Goal: Task Accomplishment & Management: Complete application form

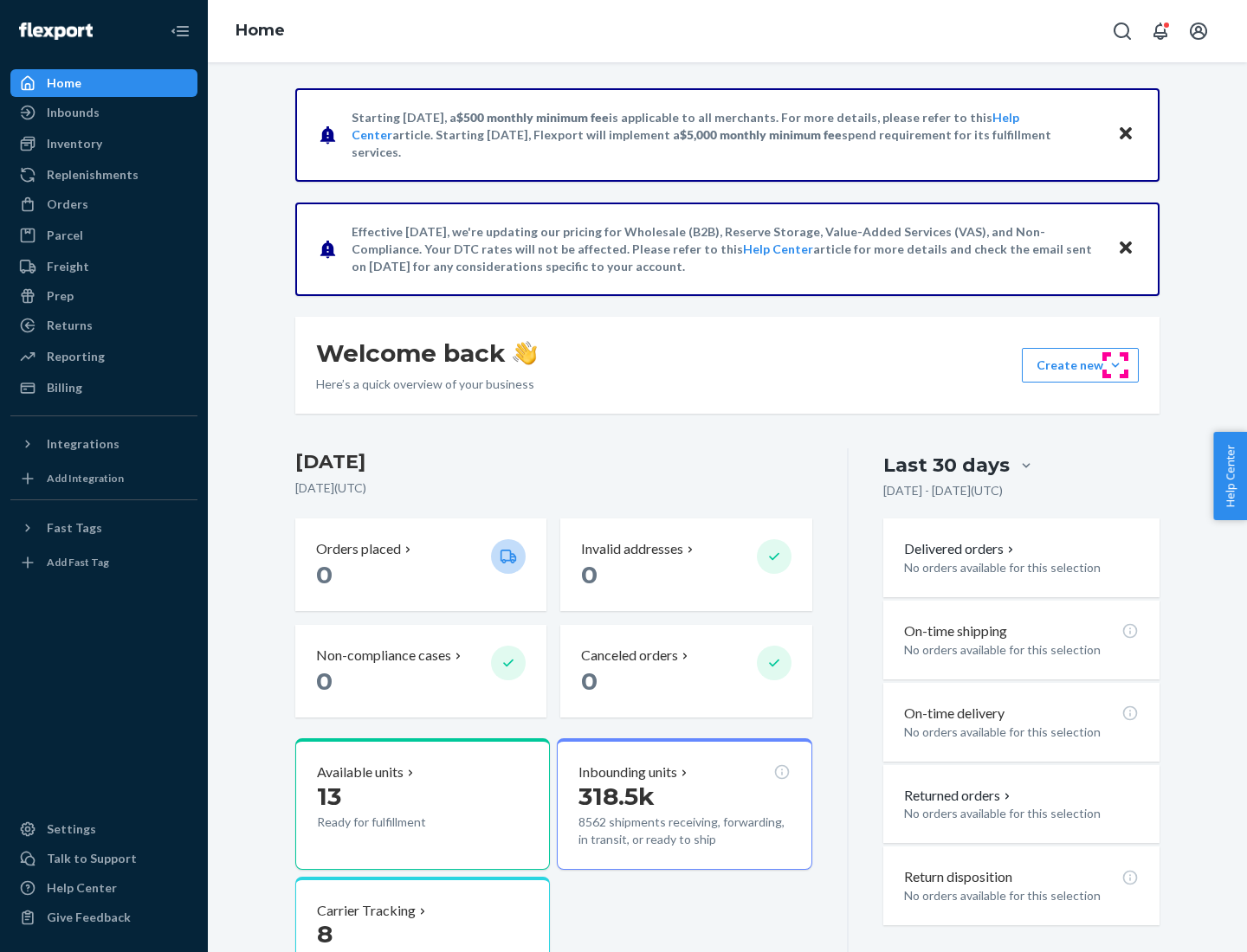
click at [1115, 365] on button "Create new Create new inbound Create new order Create new product" at bounding box center [1079, 365] width 117 height 35
click at [104, 113] on div "Inbounds" at bounding box center [104, 112] width 183 height 24
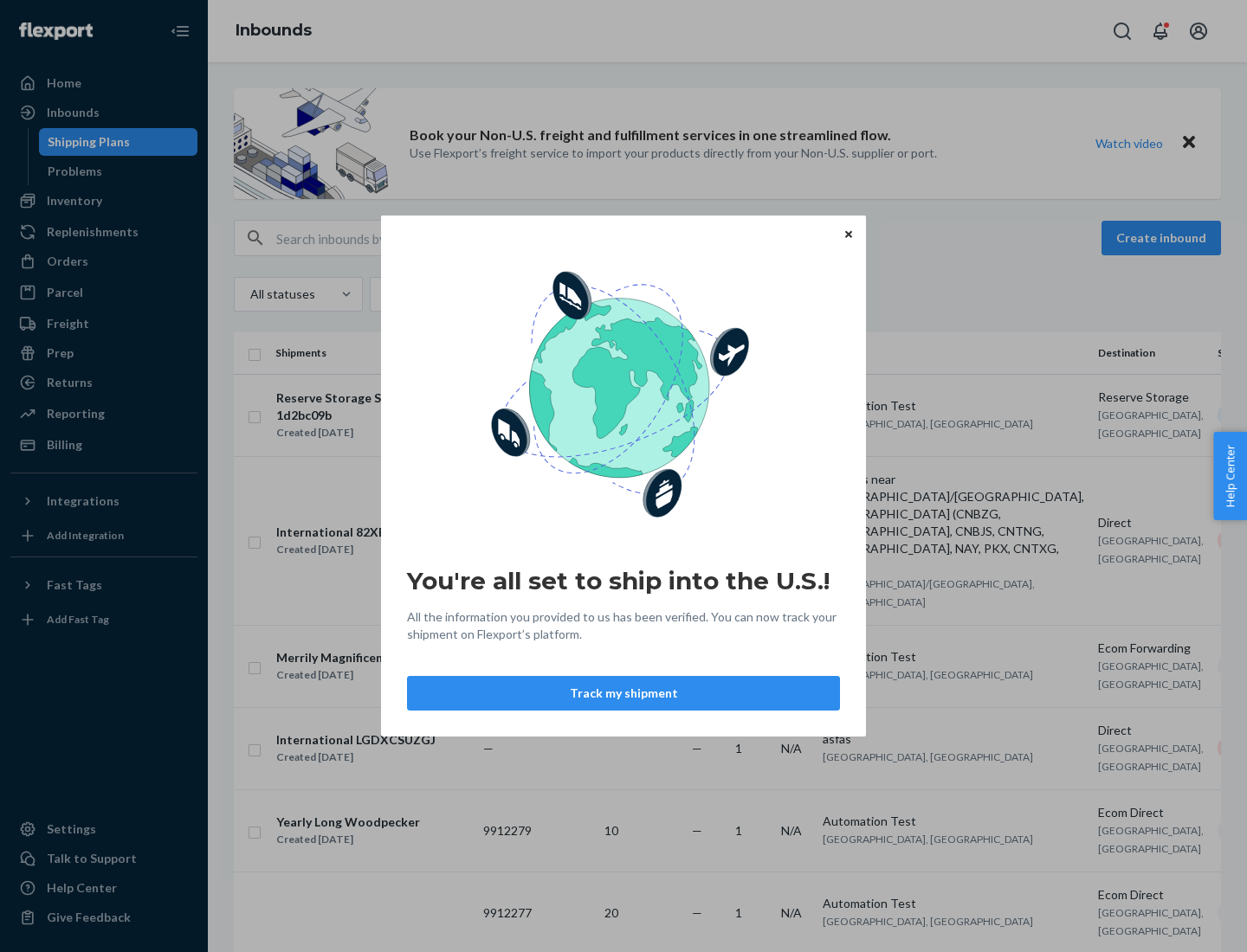
click at [624, 694] on button "Track my shipment" at bounding box center [623, 694] width 433 height 35
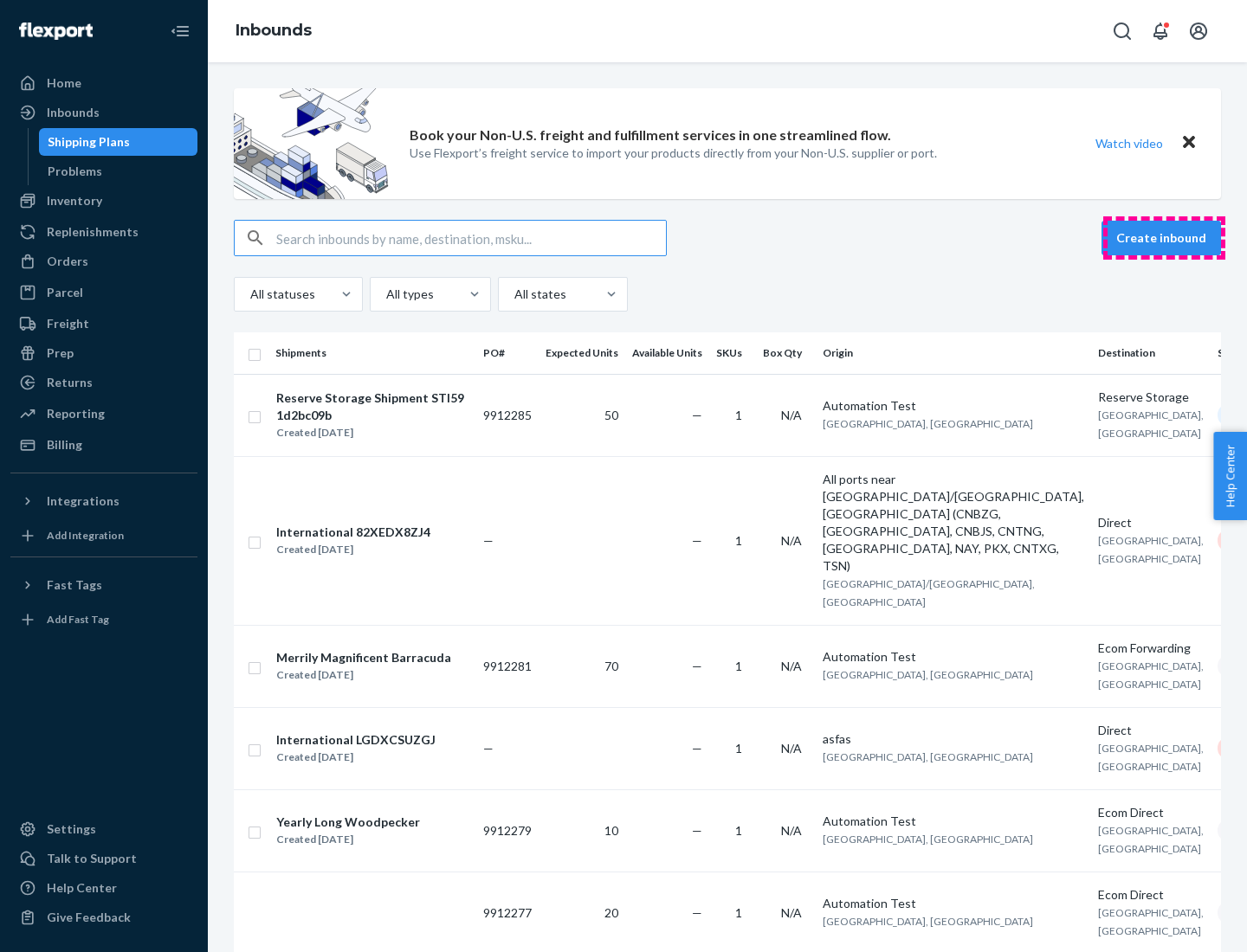
click at [1163, 238] on button "Create inbound" at bounding box center [1161, 238] width 119 height 35
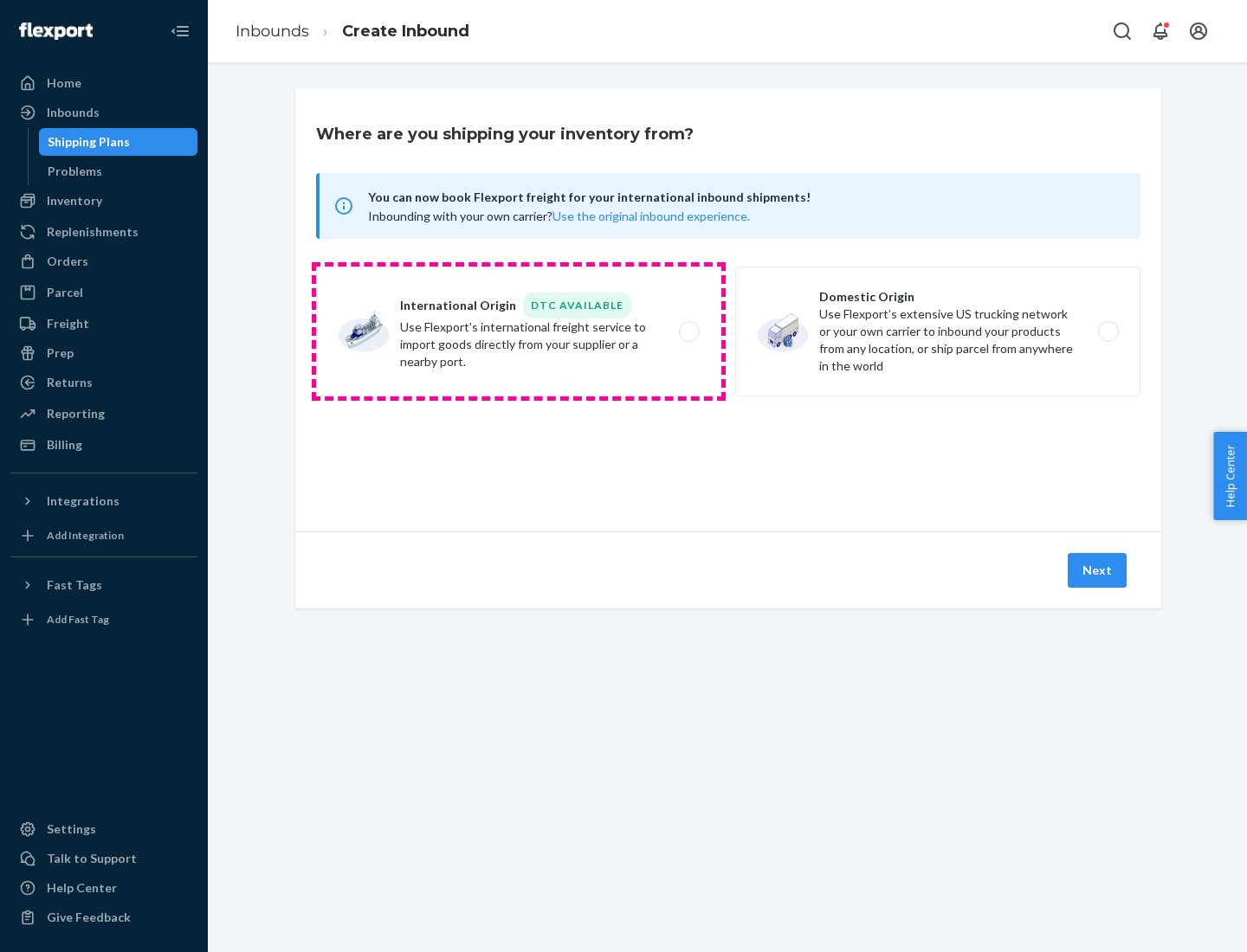
click at [518, 331] on label "International Origin DTC Available Use Flexport's international freight service…" at bounding box center [518, 331] width 405 height 130
click at [688, 331] on input "International Origin DTC Available Use Flexport's international freight service…" at bounding box center [694, 332] width 12 height 12
radio input "true"
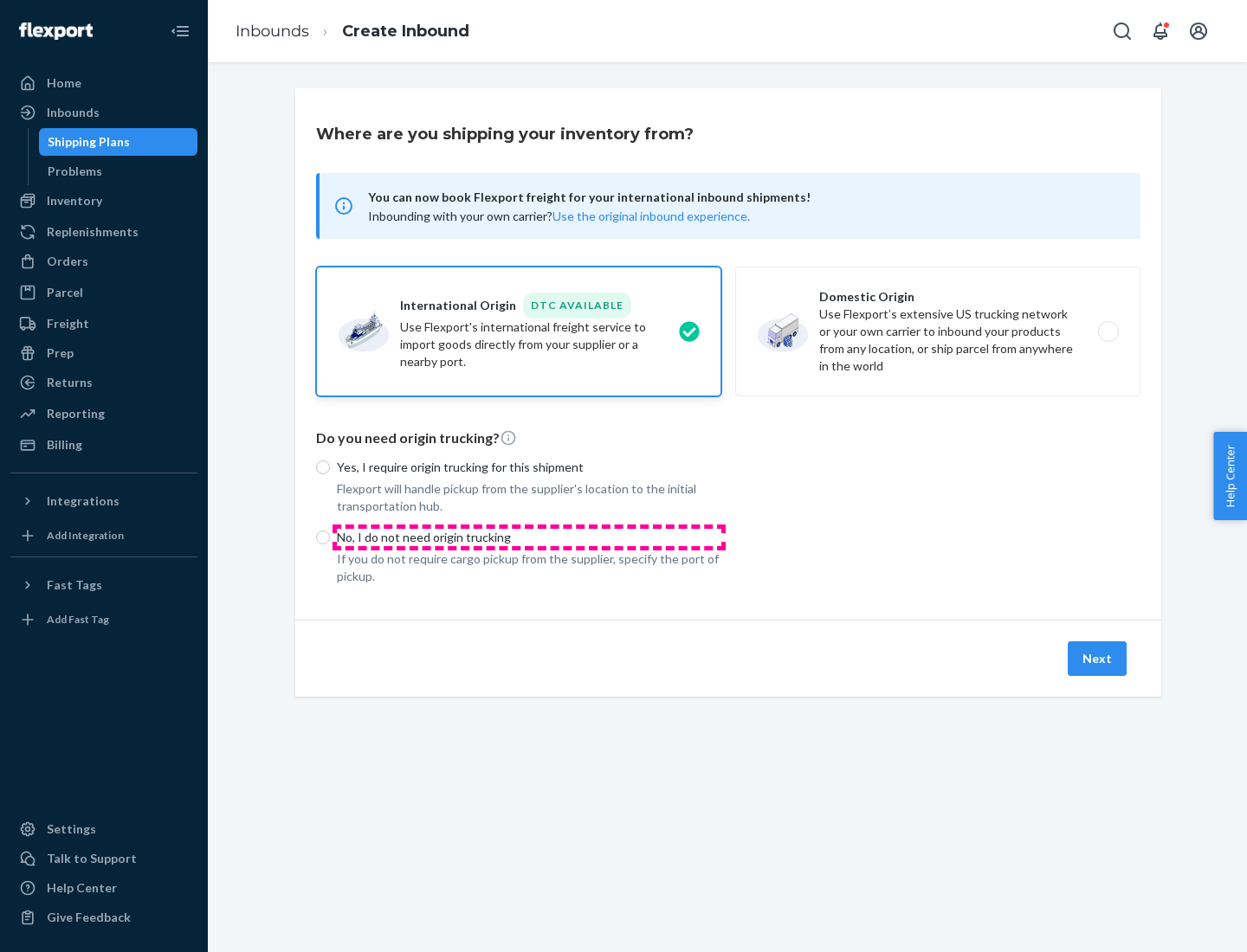
click at [529, 537] on p "No, I do not need origin trucking" at bounding box center [528, 538] width 385 height 17
click at [330, 537] on input "No, I do not need origin trucking" at bounding box center [323, 538] width 13 height 13
radio input "true"
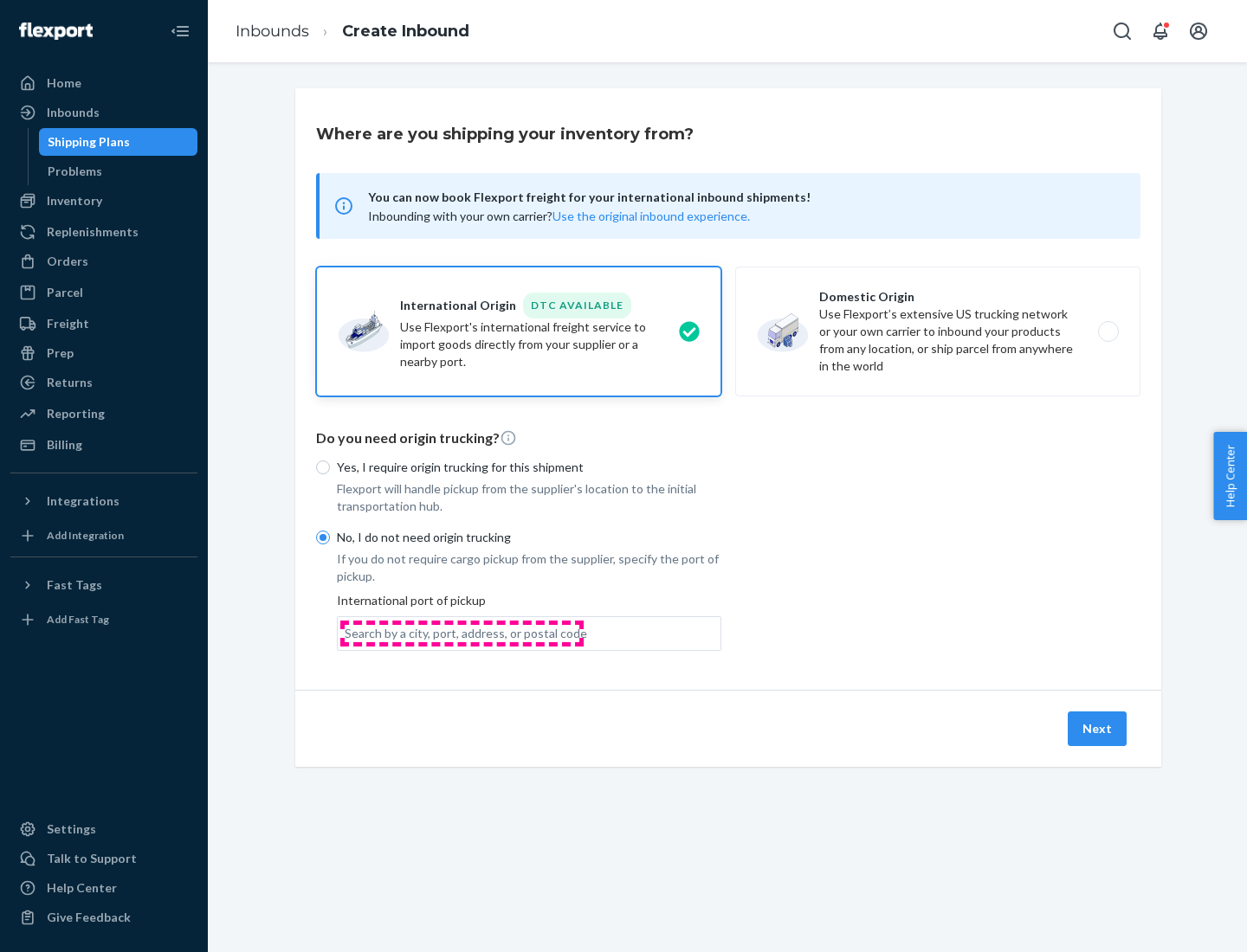
click at [462, 633] on div "Search by a city, port, address, or postal code" at bounding box center [466, 634] width 243 height 17
click at [346, 633] on input "Search by a city, port, address, or postal code" at bounding box center [346, 634] width 2 height 17
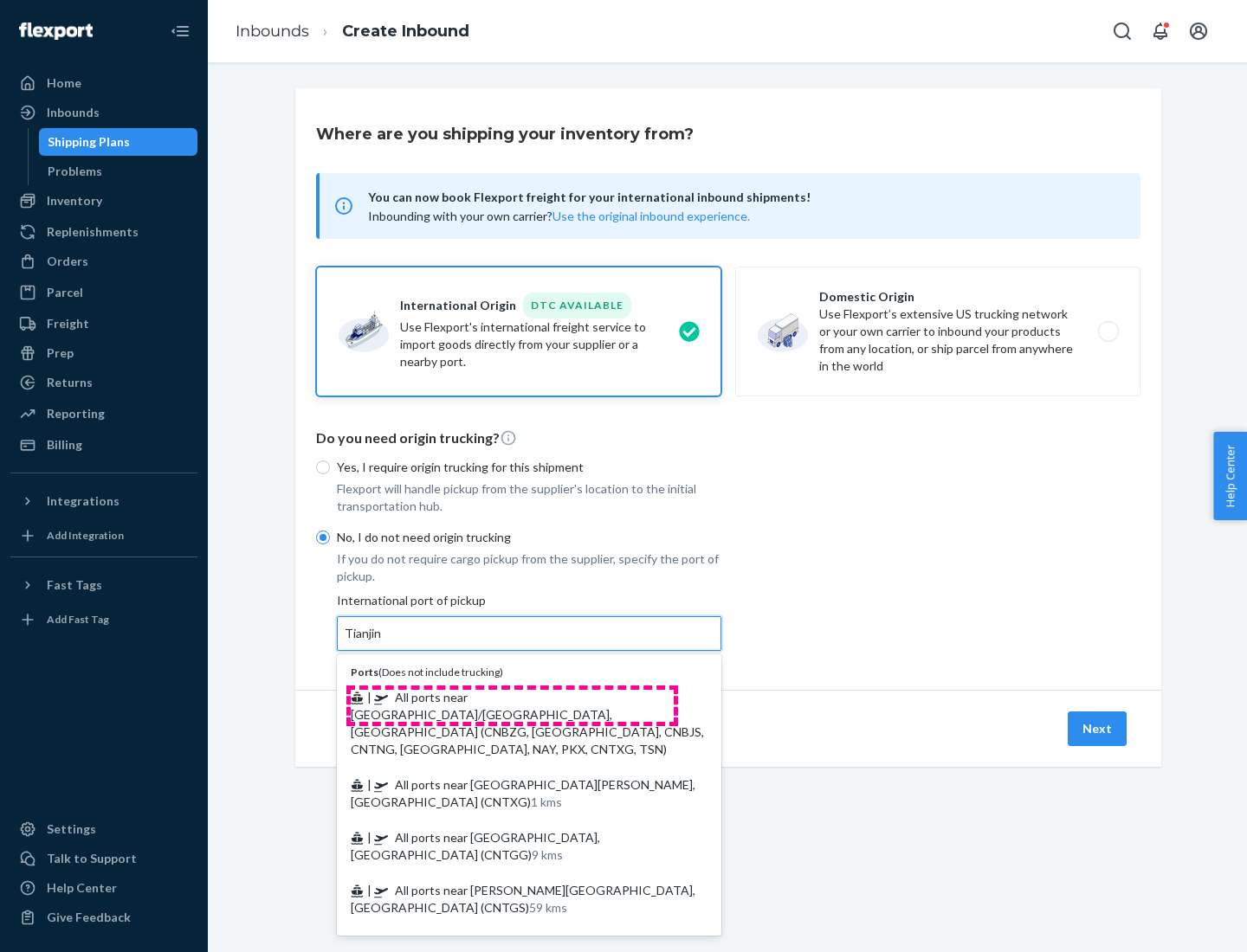
click at [512, 697] on span "| All ports near [GEOGRAPHIC_DATA]/[GEOGRAPHIC_DATA], [GEOGRAPHIC_DATA] (CNBZG,…" at bounding box center [527, 723] width 354 height 66
click at [383, 643] on input "Tianjin" at bounding box center [364, 634] width 39 height 17
type input "All ports near [GEOGRAPHIC_DATA]/[GEOGRAPHIC_DATA], [GEOGRAPHIC_DATA] (CNBZG, […"
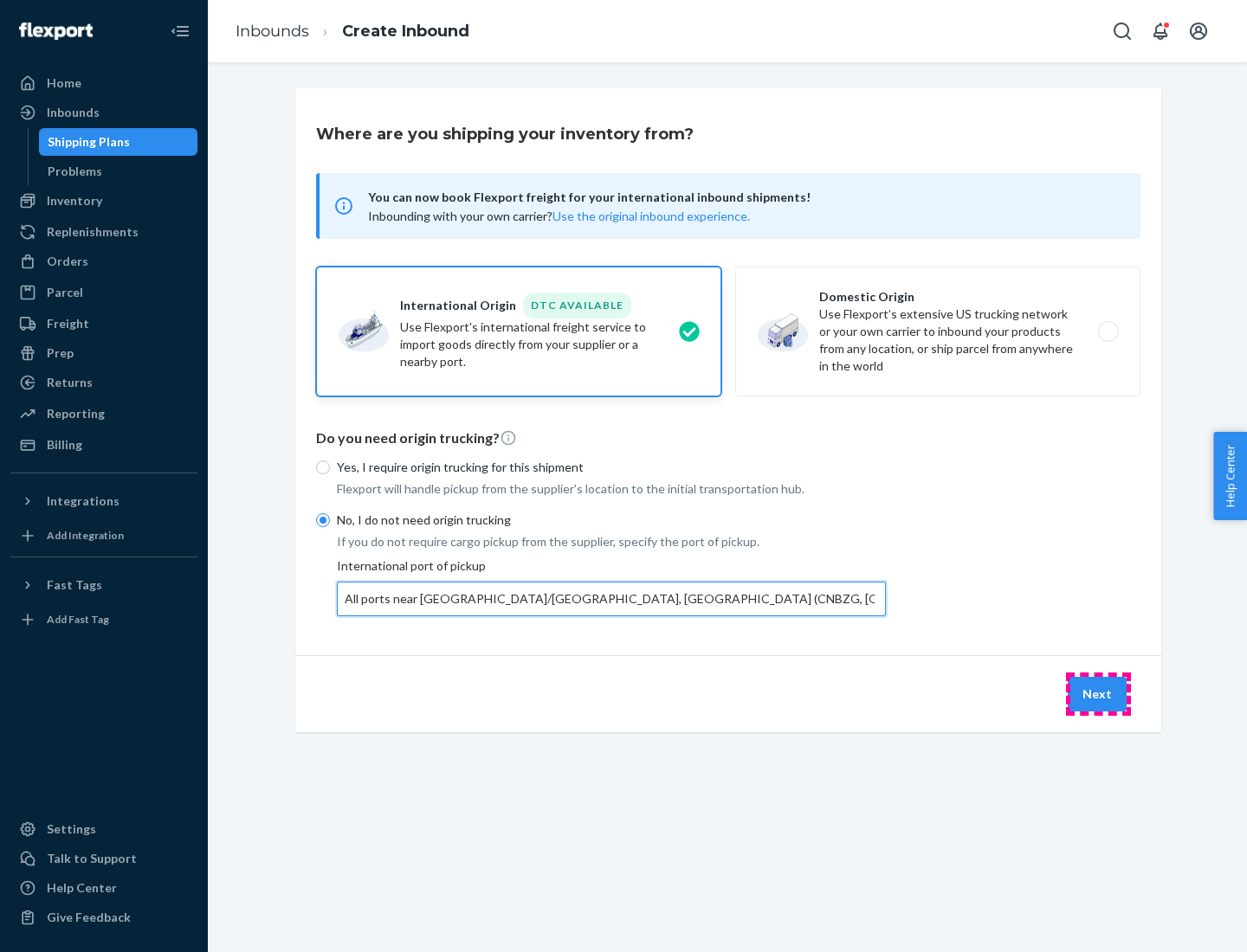
click at [1098, 694] on button "Next" at bounding box center [1097, 695] width 59 height 35
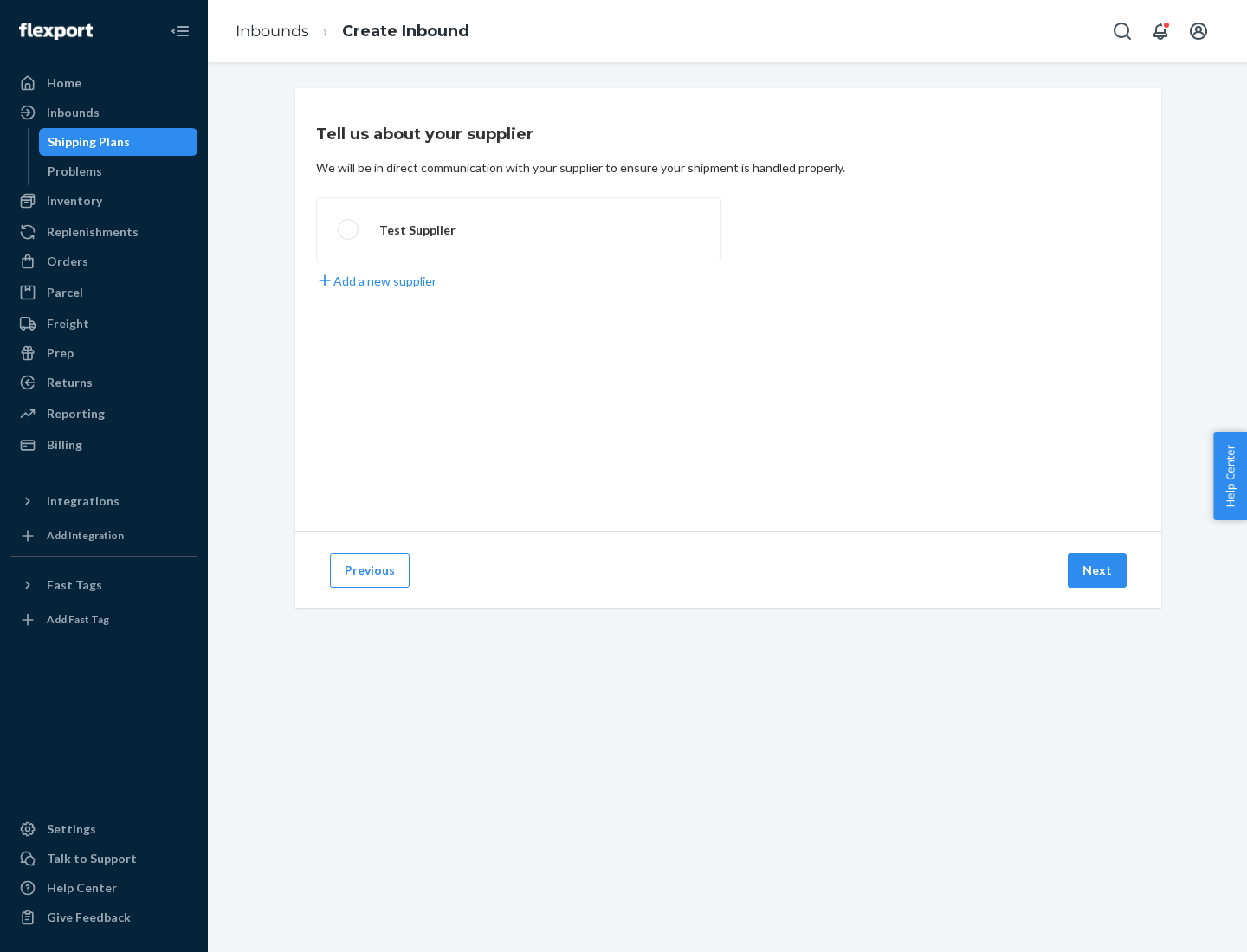
click at [518, 229] on label "Test Supplier" at bounding box center [518, 229] width 405 height 64
click at [349, 229] on input "Test Supplier" at bounding box center [343, 230] width 12 height 12
radio input "true"
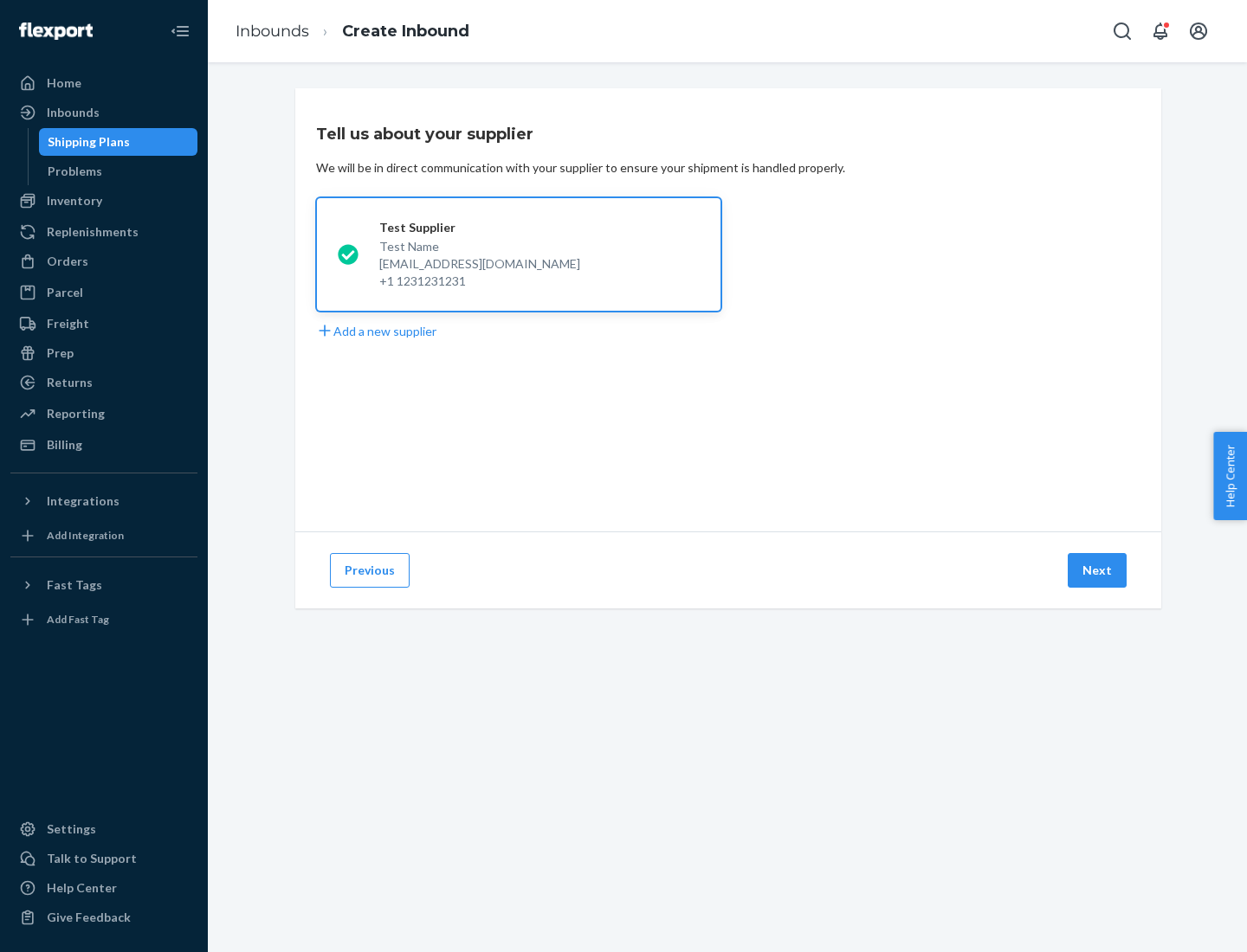
click at [1098, 570] on button "Next" at bounding box center [1097, 570] width 59 height 35
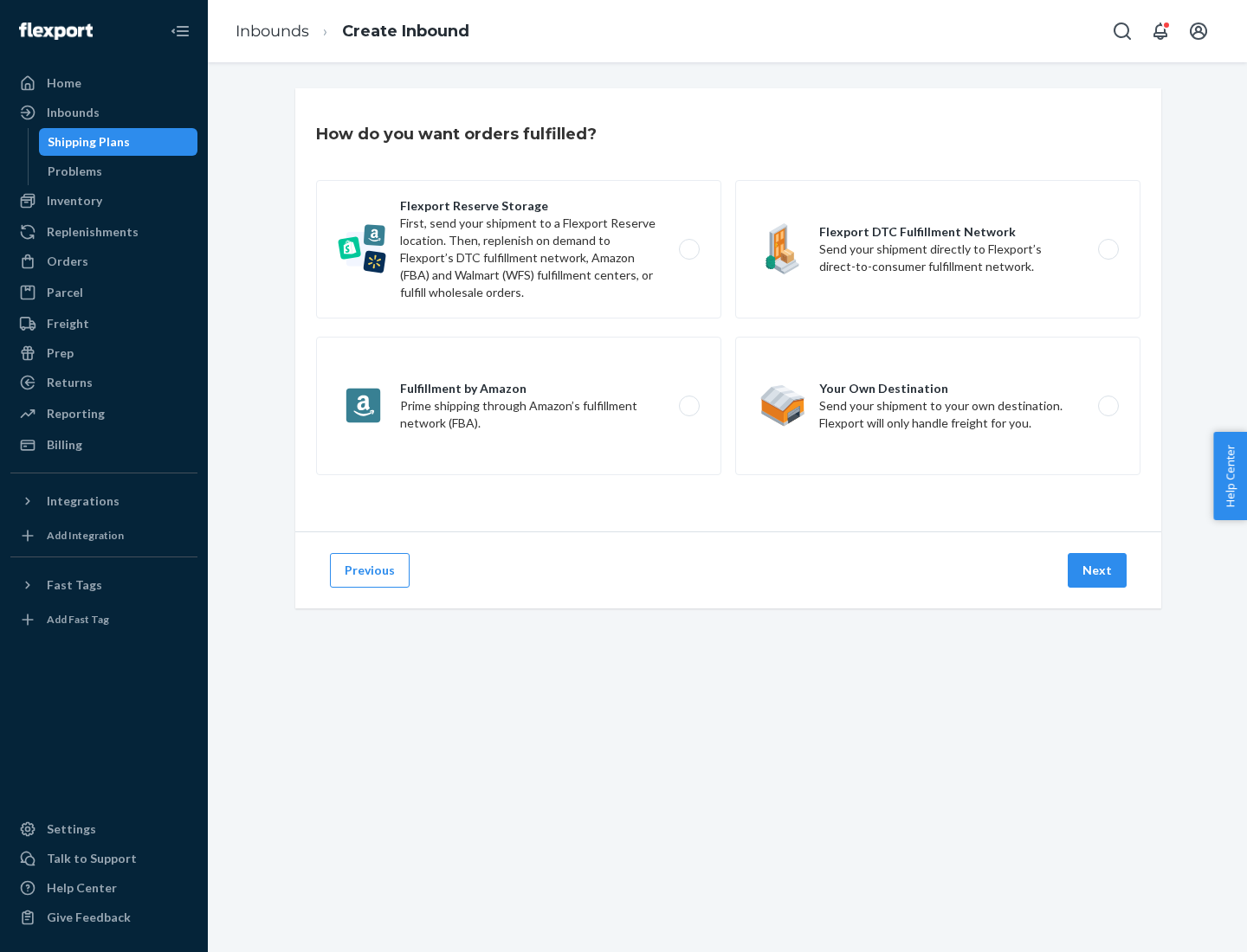
click at [729, 310] on div "Flexport Reserve Storage First, send your shipment to a Flexport Reserve locati…" at bounding box center [728, 330] width 824 height 300
click at [938, 250] on label "Flexport DTC Fulfillment Network Send your shipment directly to Flexport’s dire…" at bounding box center [938, 250] width 405 height 139
click at [1107, 250] on input "Flexport DTC Fulfillment Network Send your shipment directly to Flexport’s dire…" at bounding box center [1113, 250] width 12 height 12
radio input "true"
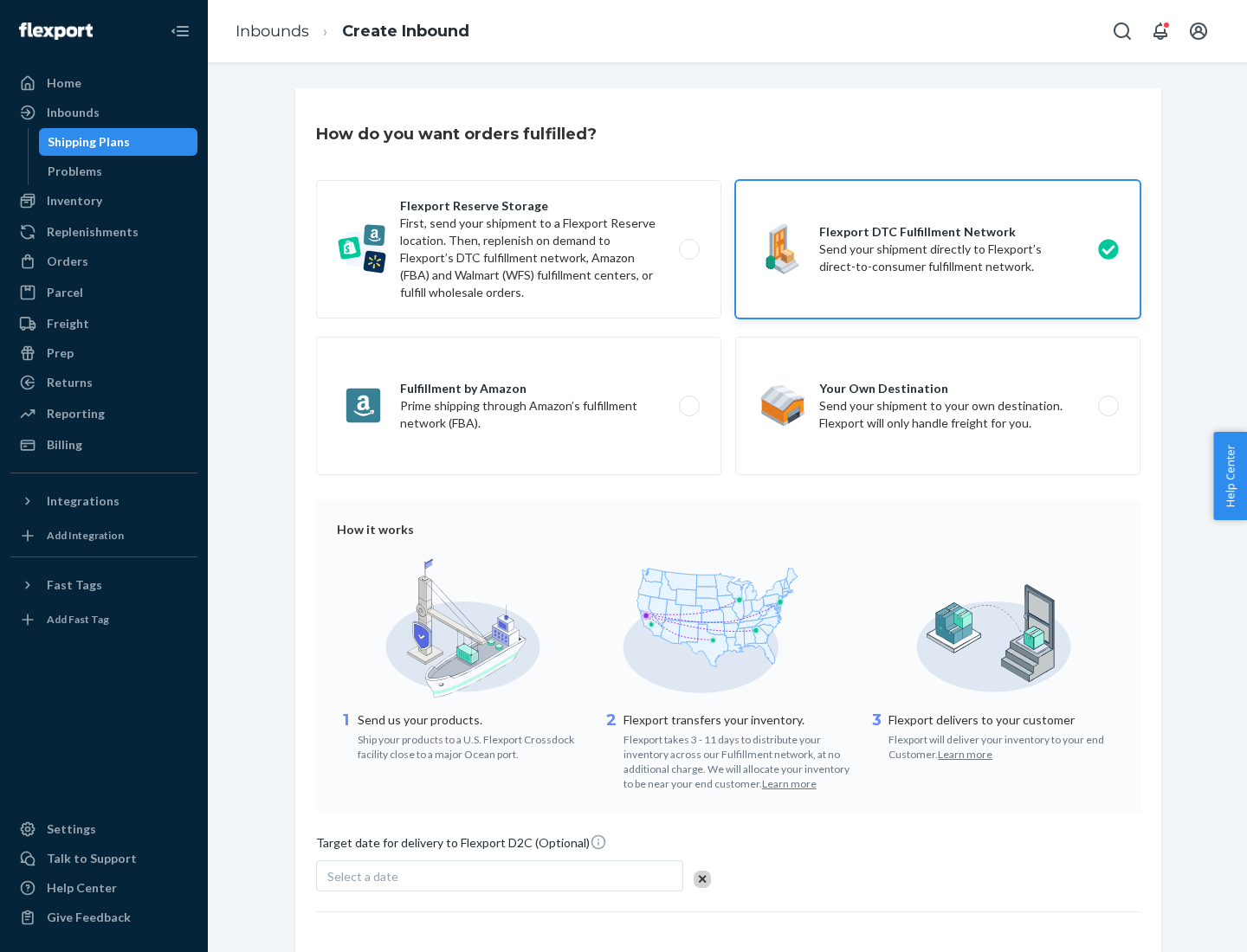
scroll to position [127, 0]
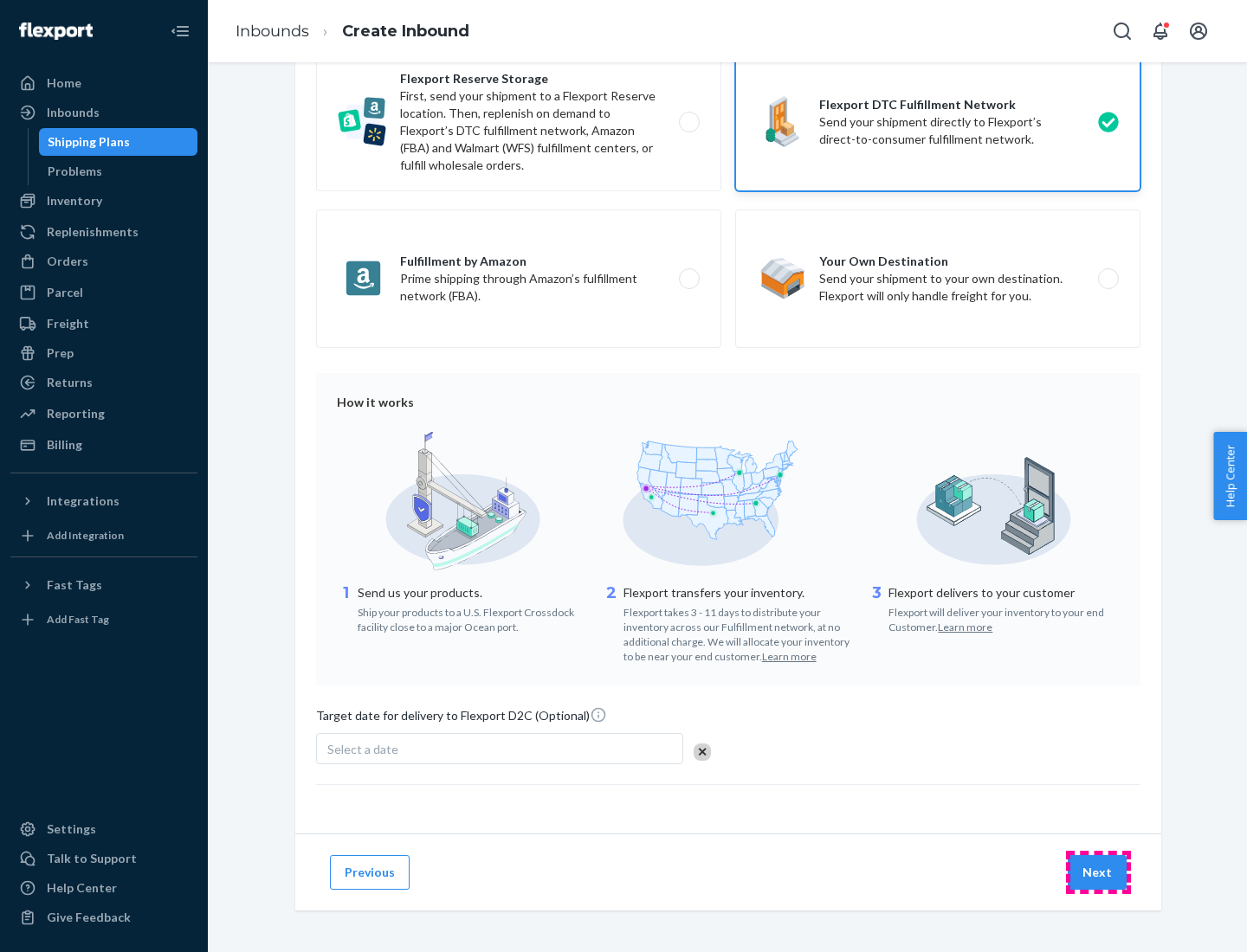
click at [1098, 872] on button "Next" at bounding box center [1097, 873] width 59 height 35
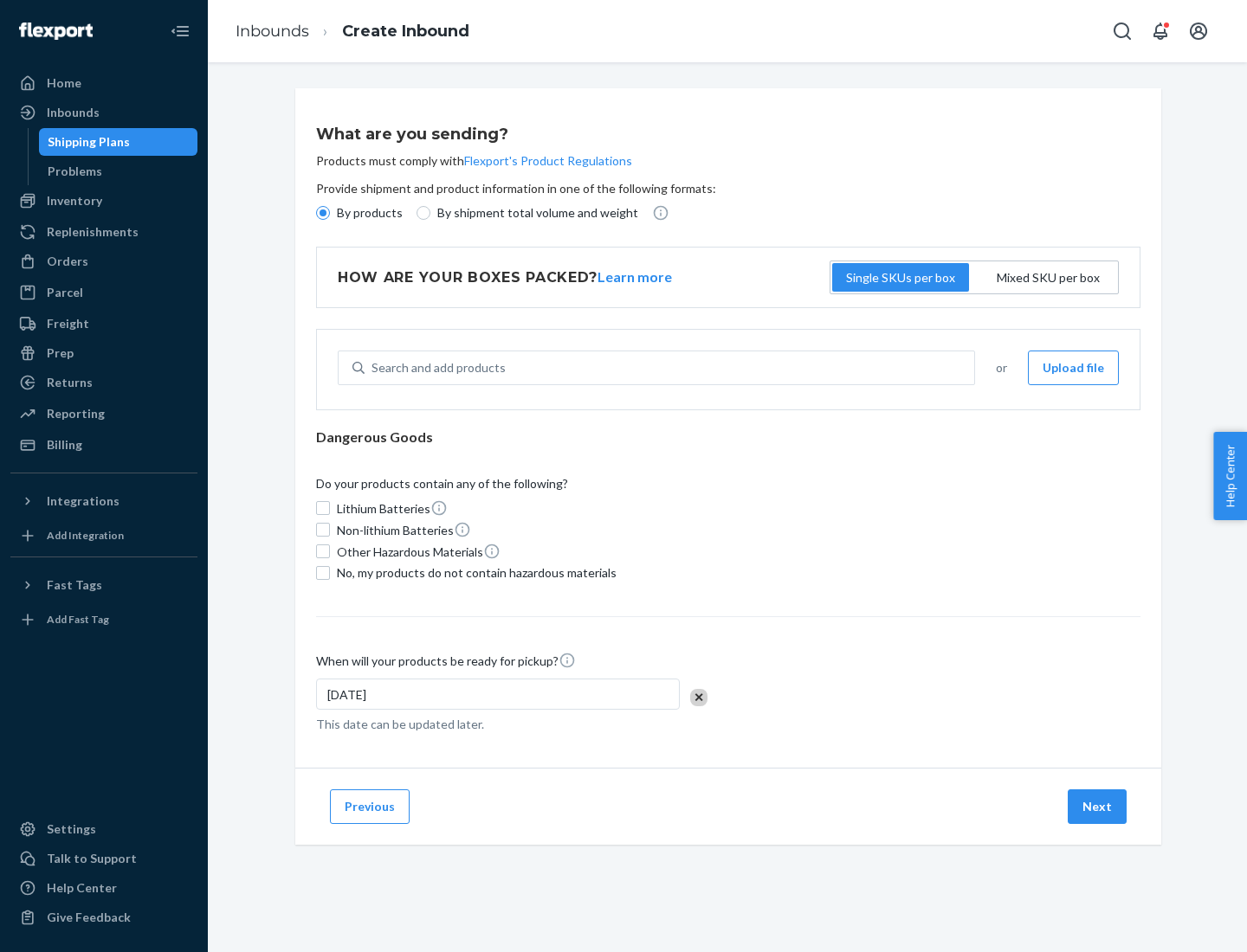
click at [368, 213] on p "By products" at bounding box center [369, 213] width 66 height 17
click at [330, 213] on input "By products" at bounding box center [323, 213] width 13 height 13
click at [436, 368] on div "Search and add products" at bounding box center [438, 368] width 134 height 17
click at [373, 368] on input "Search and add products" at bounding box center [372, 368] width 2 height 17
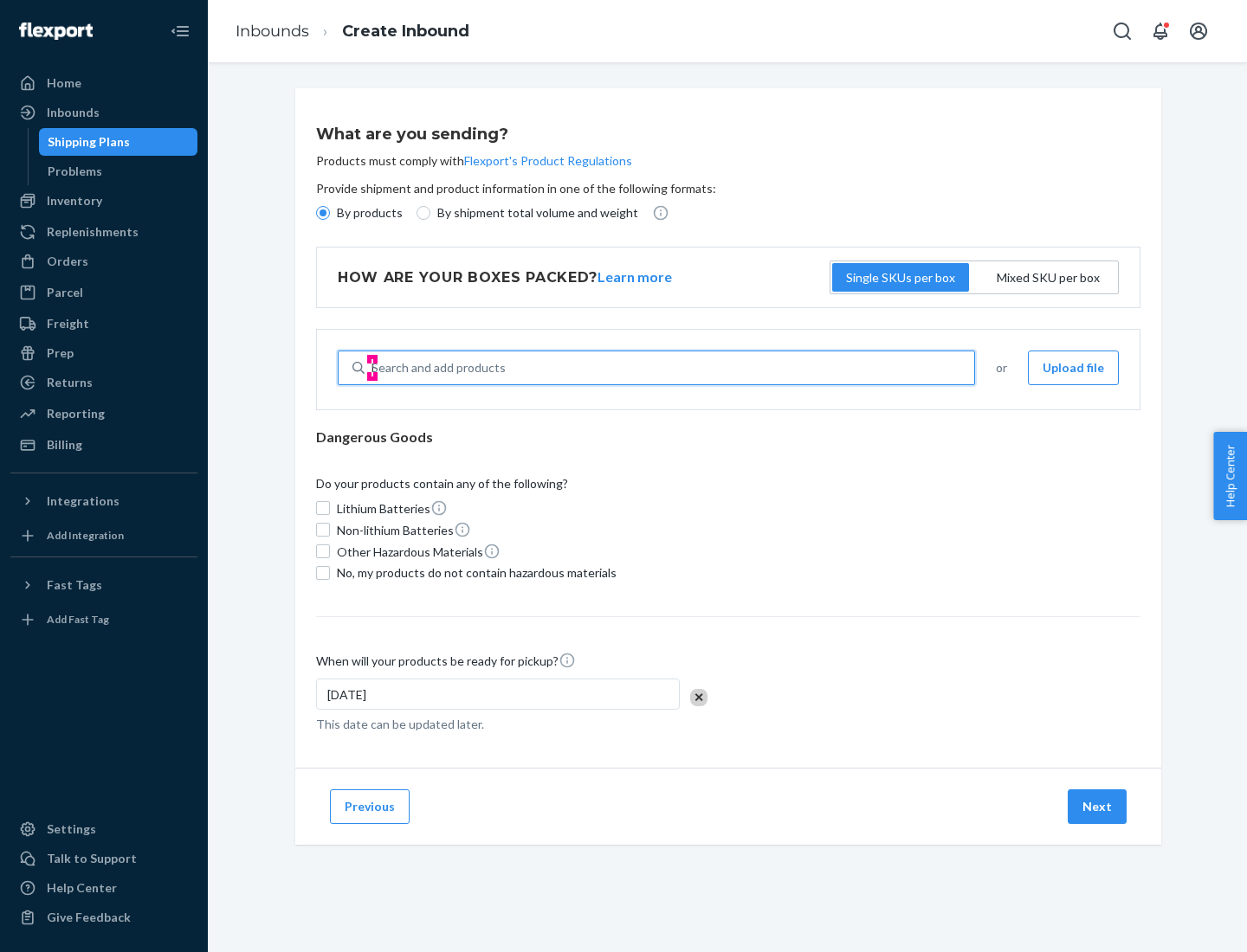
type input "basic"
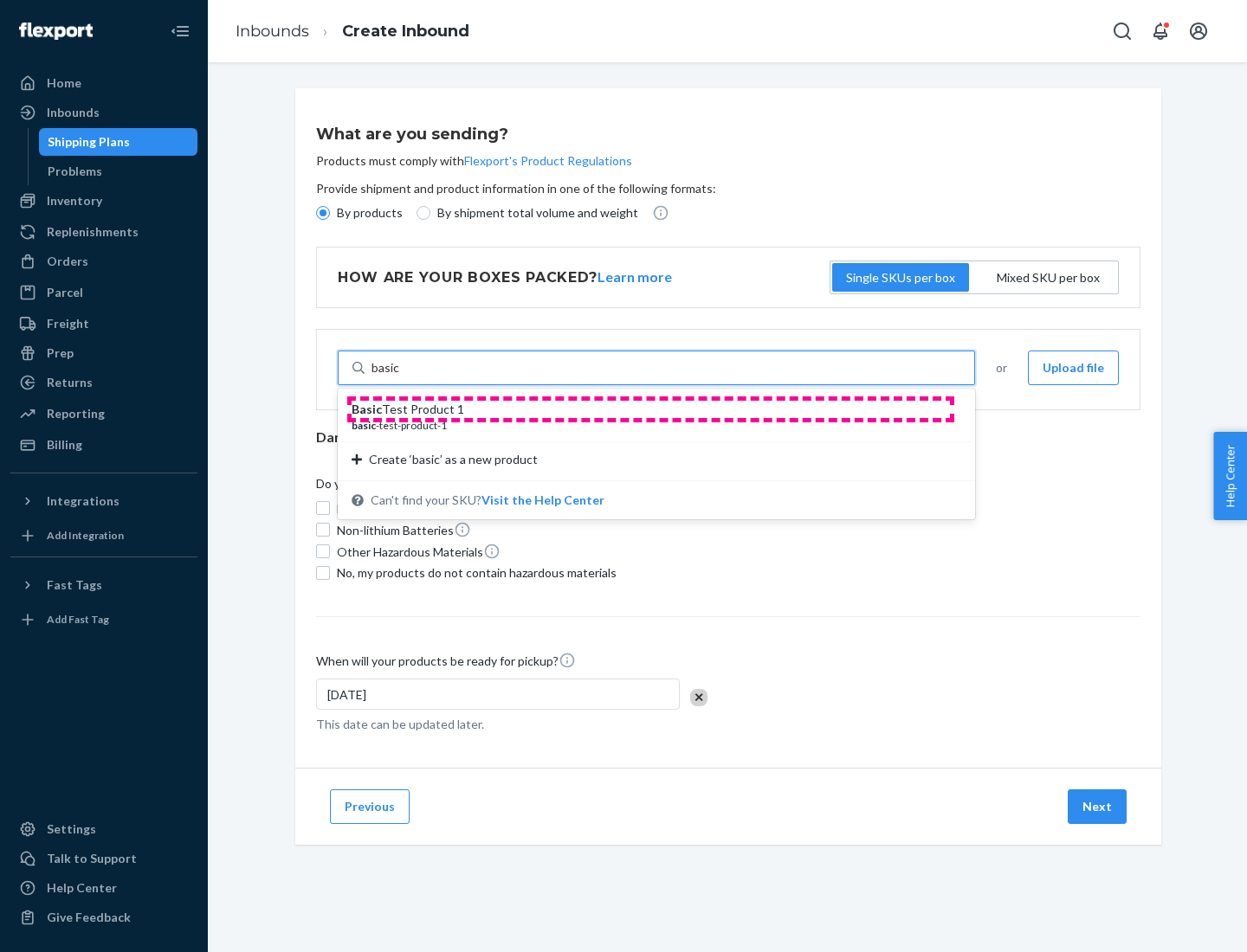
click at [650, 410] on div "Basic Test Product 1" at bounding box center [650, 410] width 596 height 17
click at [400, 377] on input "basic" at bounding box center [385, 368] width 29 height 17
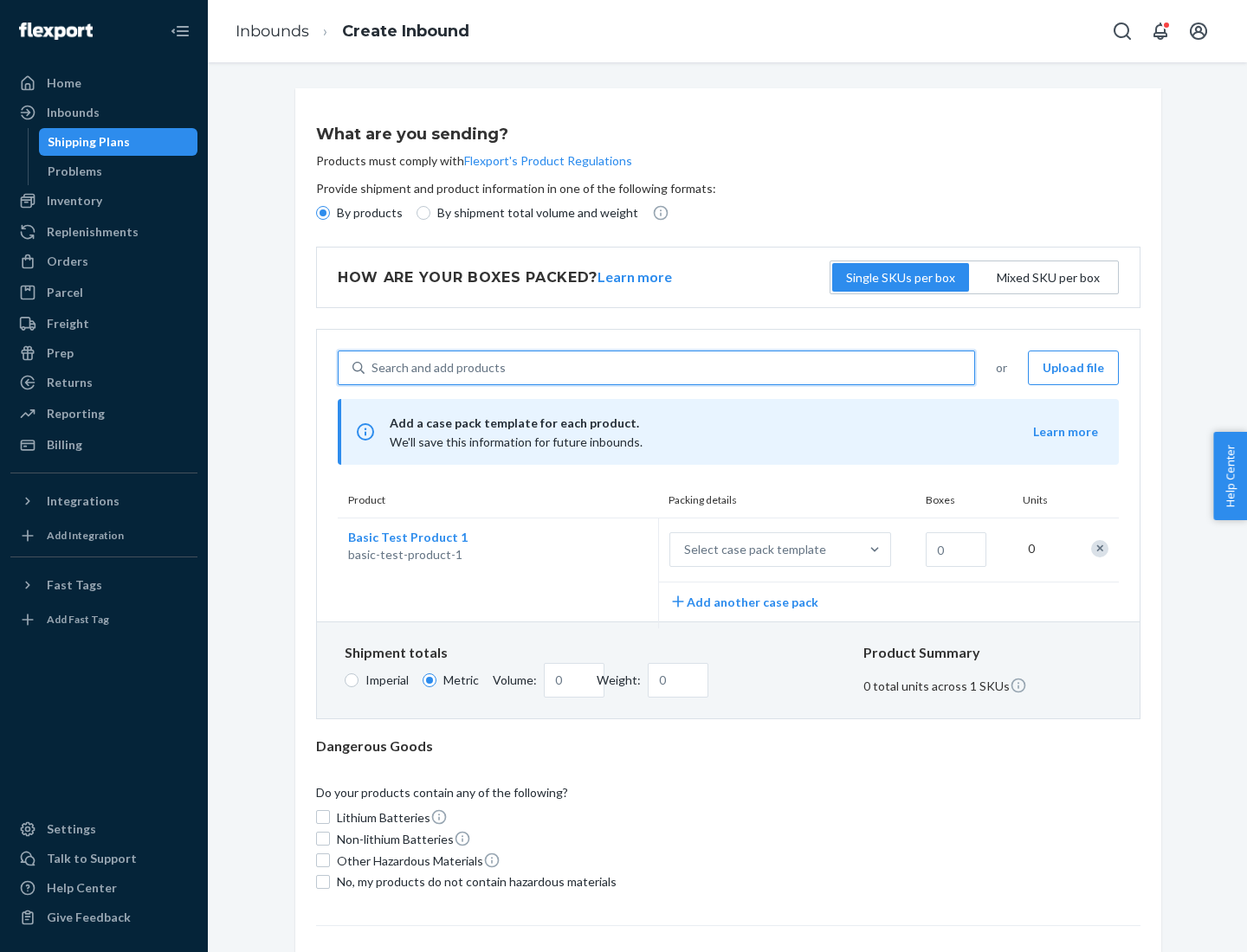
scroll to position [42, 0]
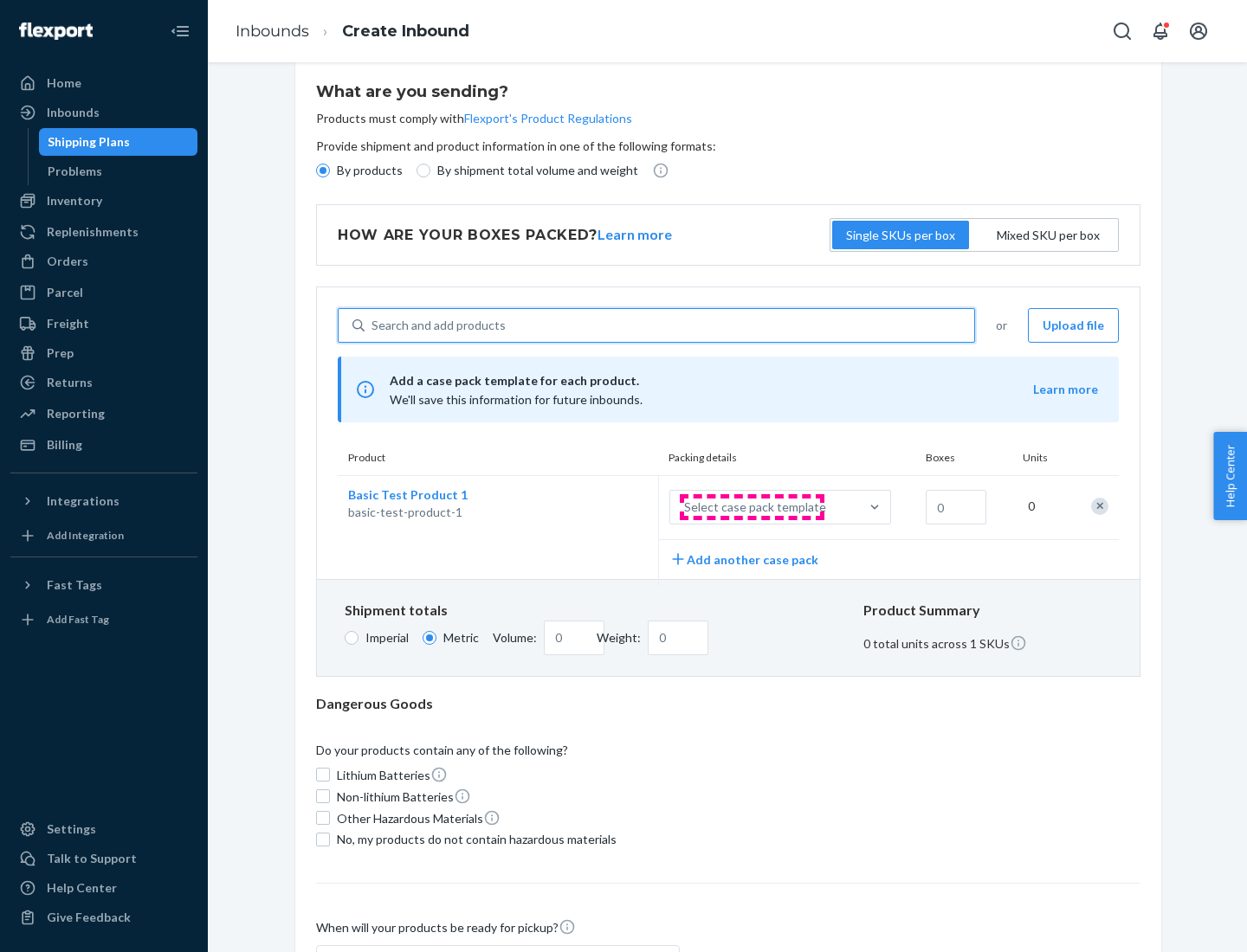
click at [752, 507] on div "Select case pack template" at bounding box center [755, 507] width 142 height 17
click at [598, 507] on input "Select case pack template" at bounding box center [598, 507] width 0 height 0
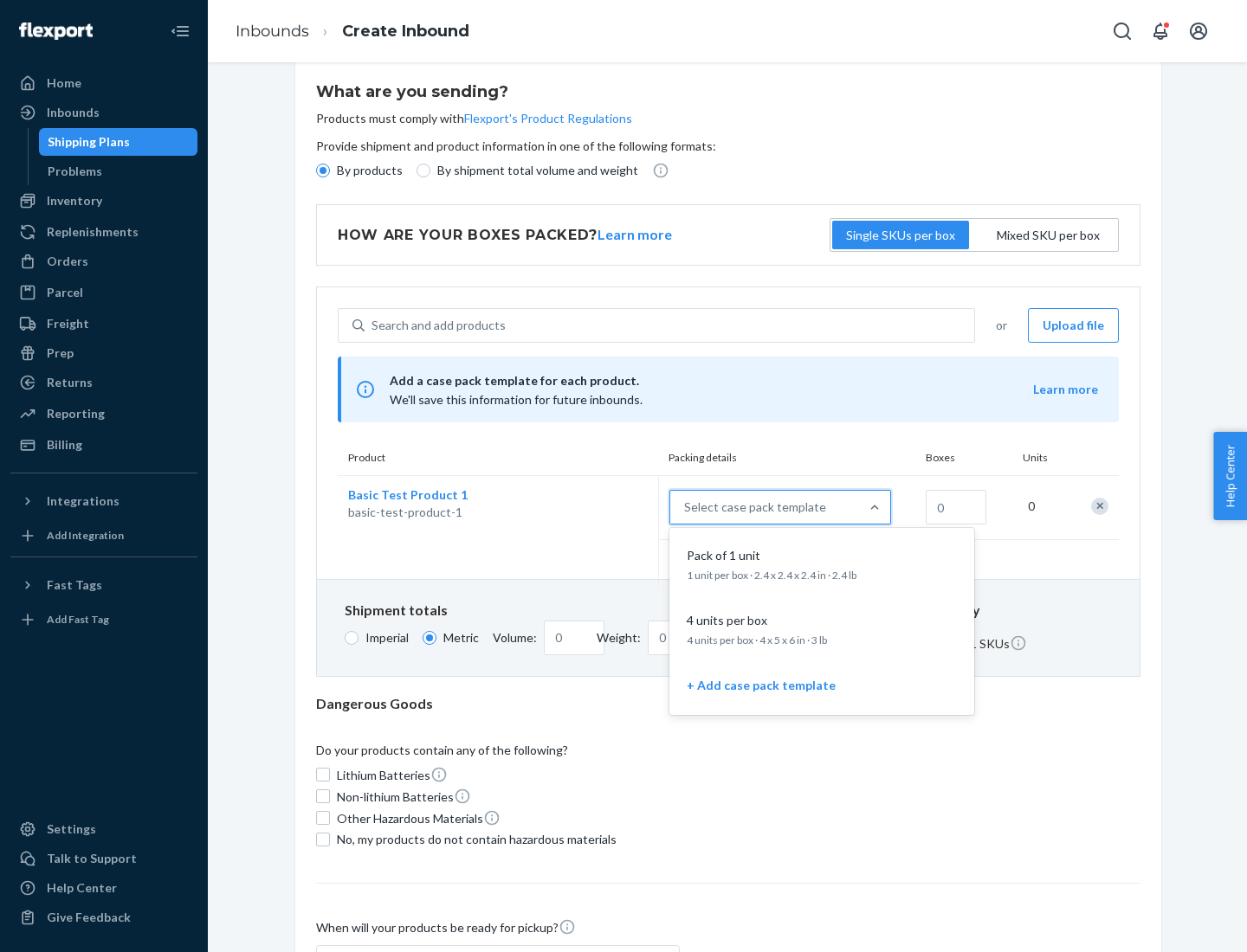
scroll to position [99, 0]
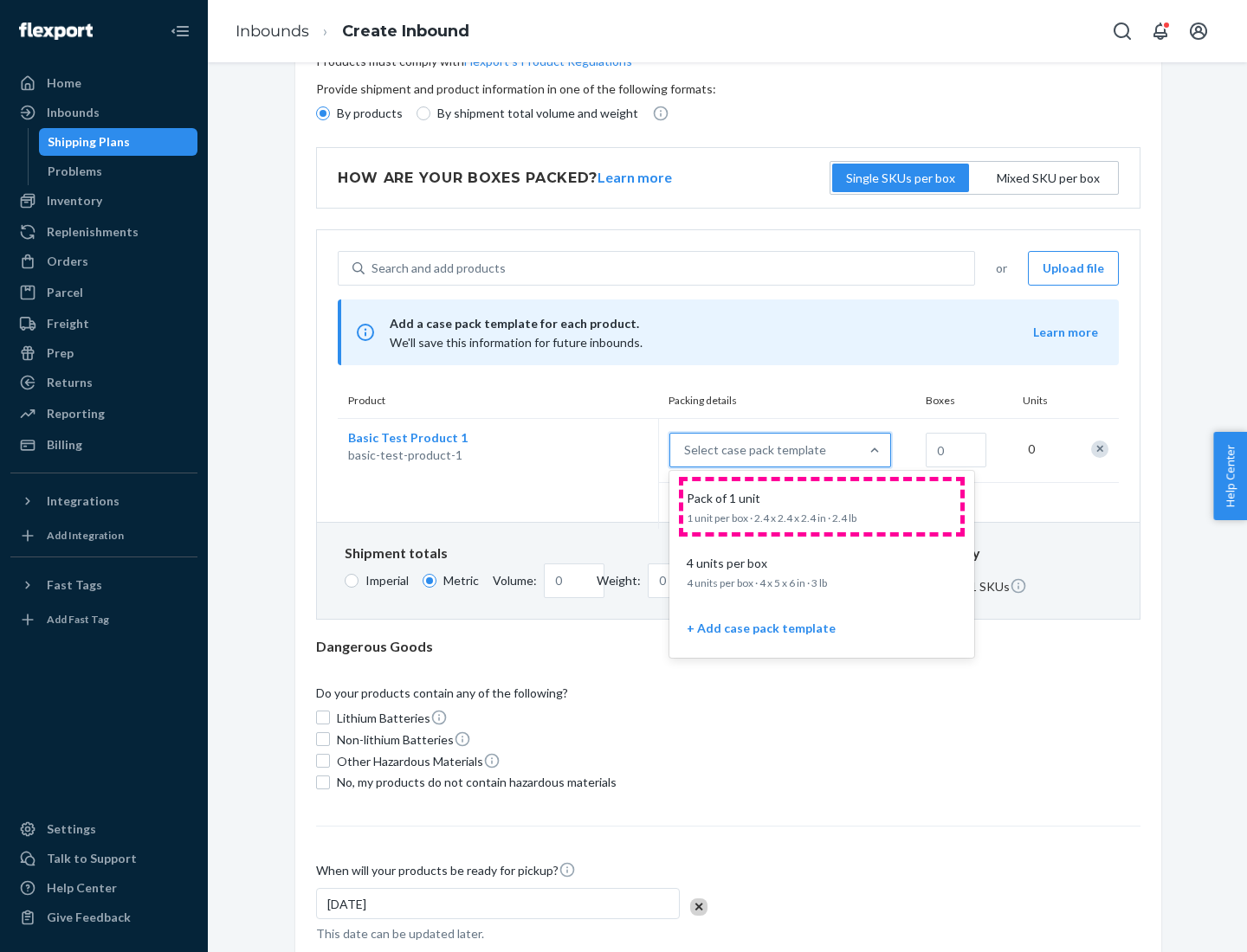
click at [822, 507] on div "Pack of 1 unit" at bounding box center [817, 498] width 277 height 17
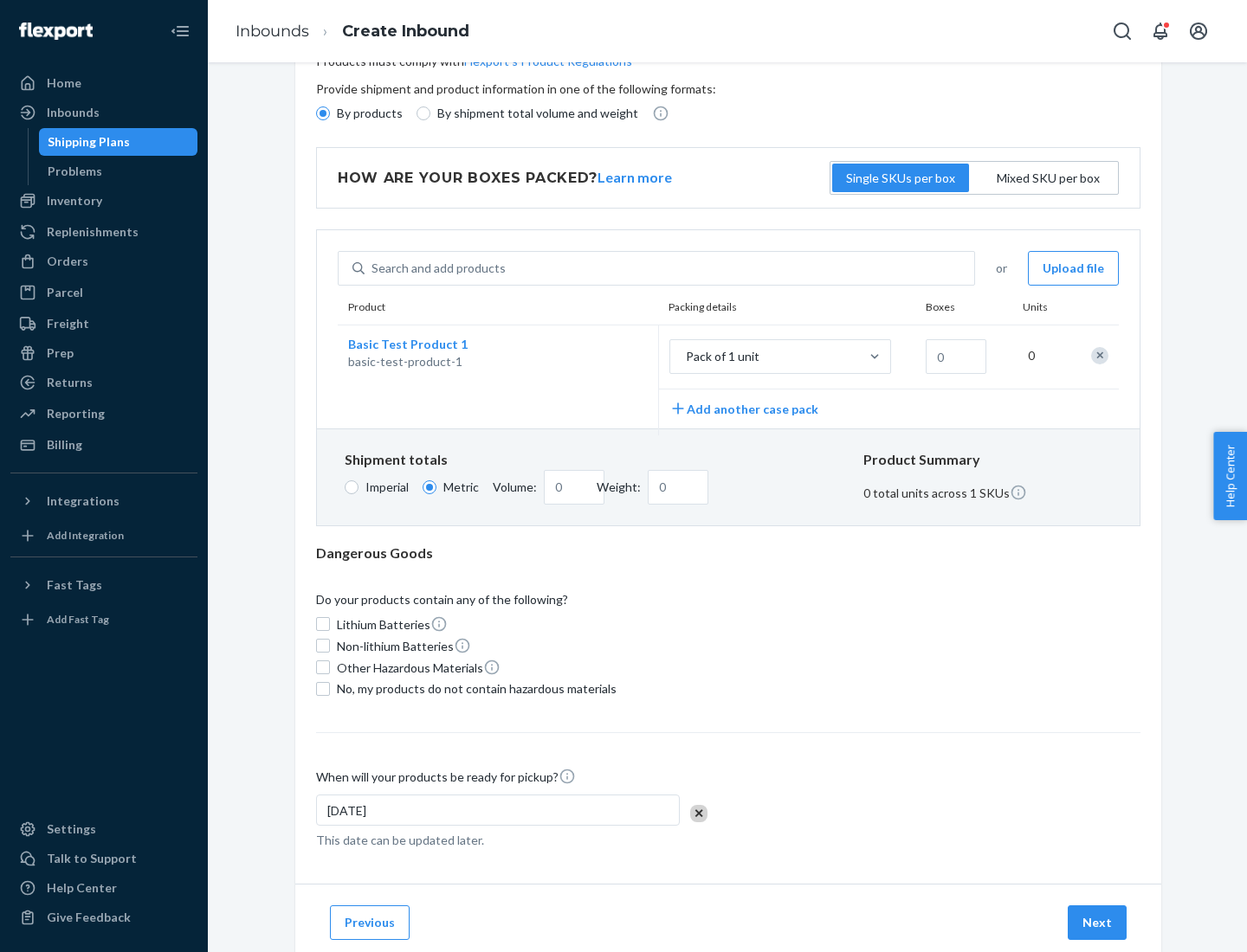
scroll to position [0, 0]
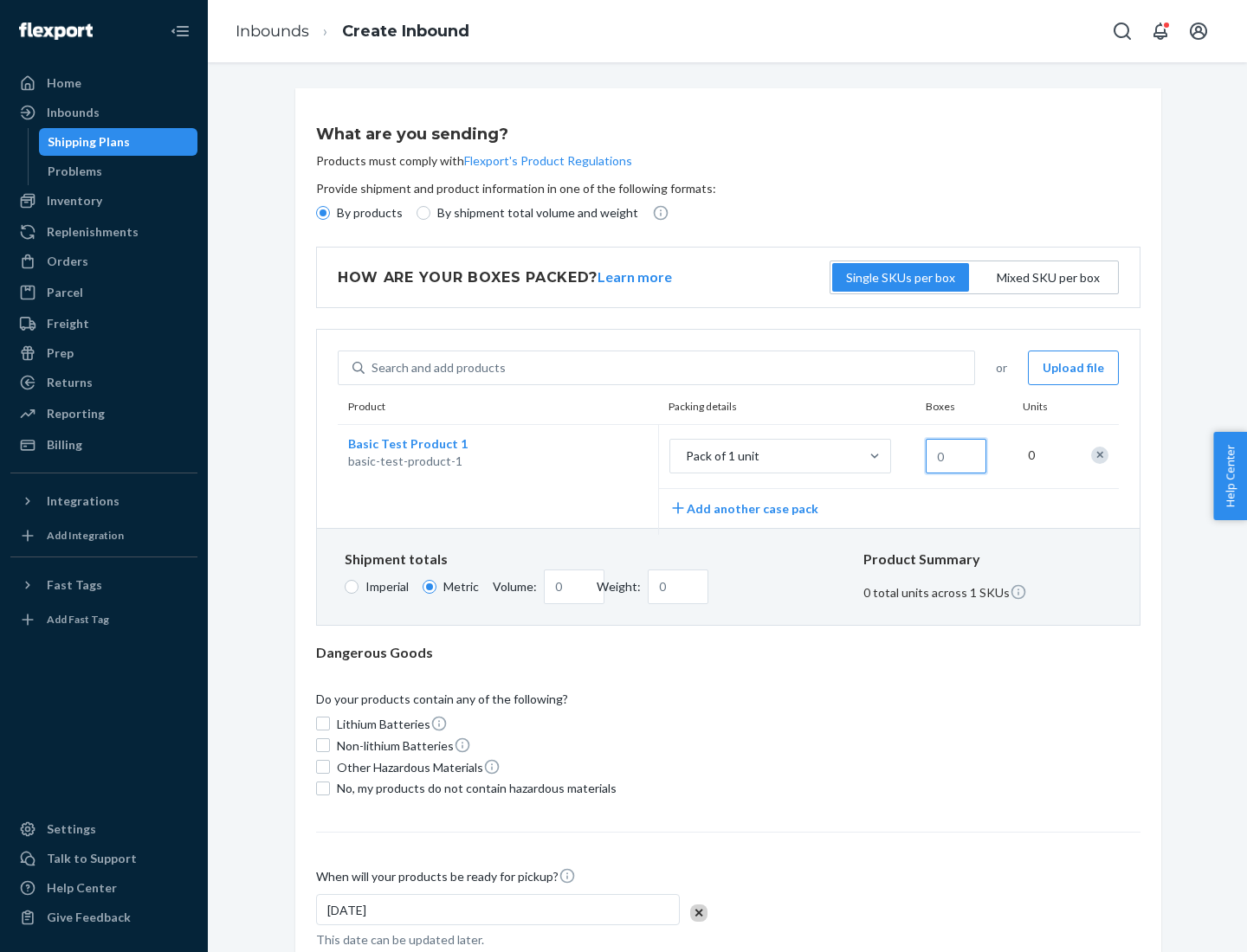
type input "1.09"
type input "1"
type input "10.89"
type input "10"
type input "0.02"
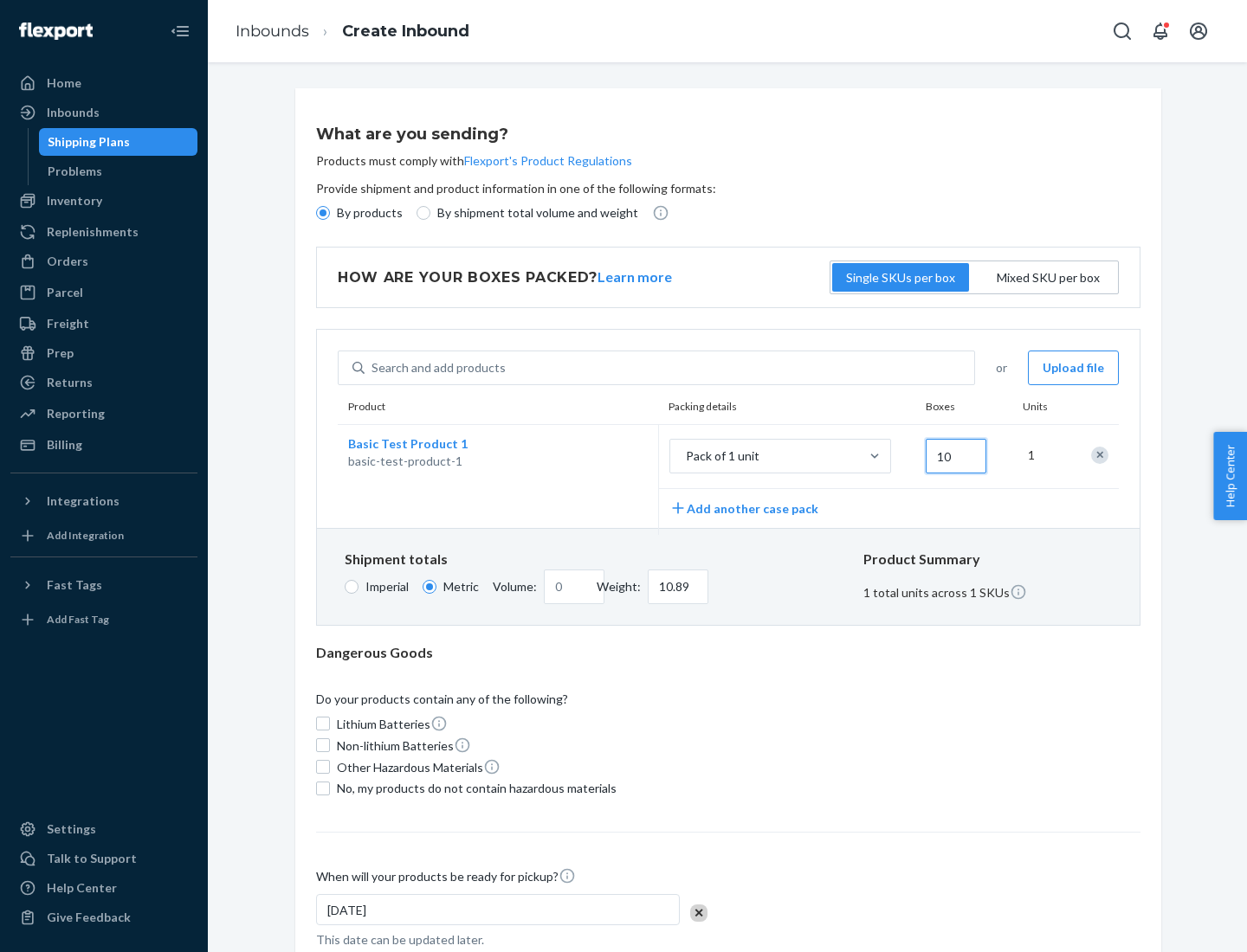
type input "108.86"
type input "100"
type input "0.23"
type input "1088.62"
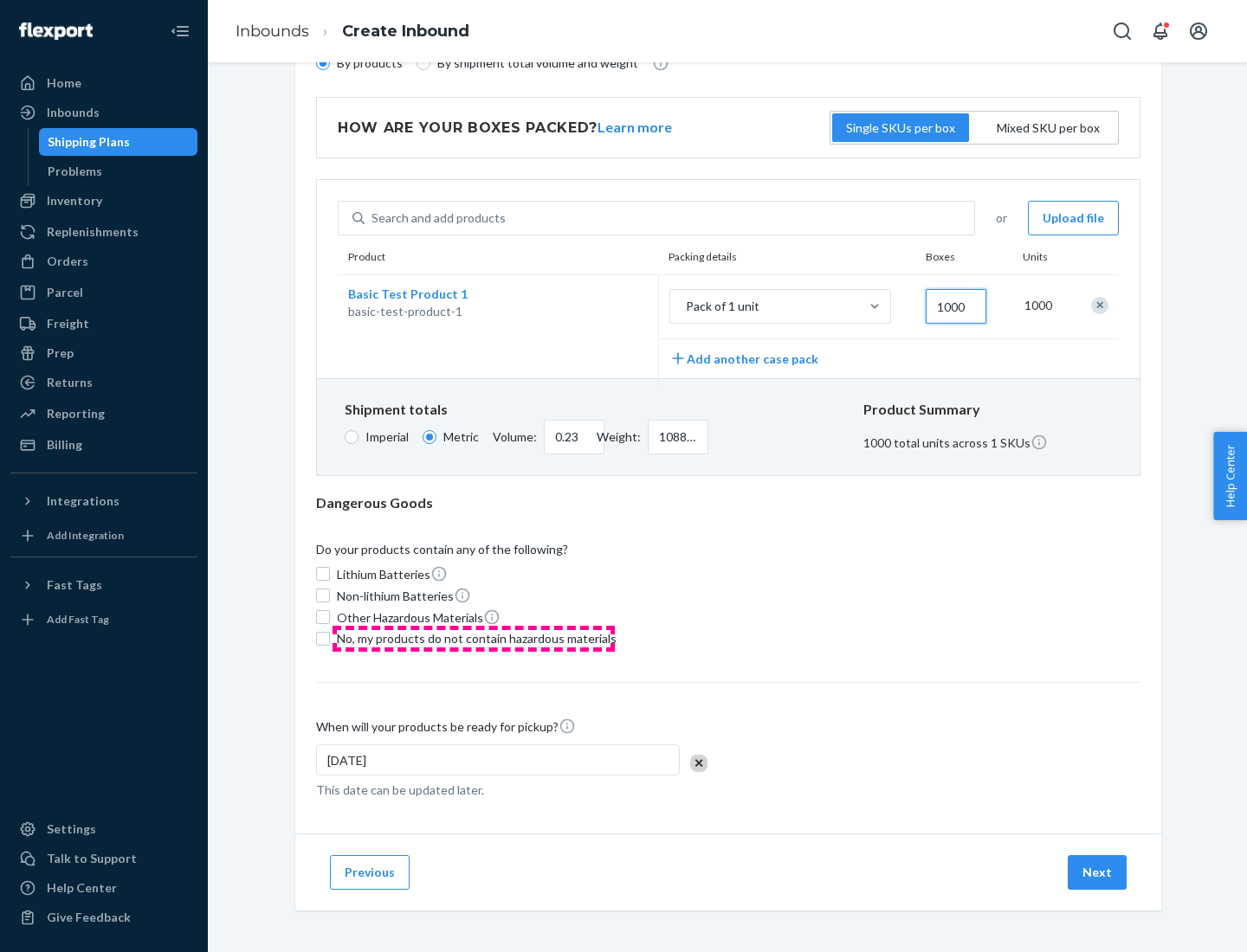
type input "1000"
click at [473, 638] on span "No, my products do not contain hazardous materials" at bounding box center [476, 639] width 279 height 17
click at [330, 638] on input "No, my products do not contain hazardous materials" at bounding box center [323, 639] width 13 height 13
checkbox input "true"
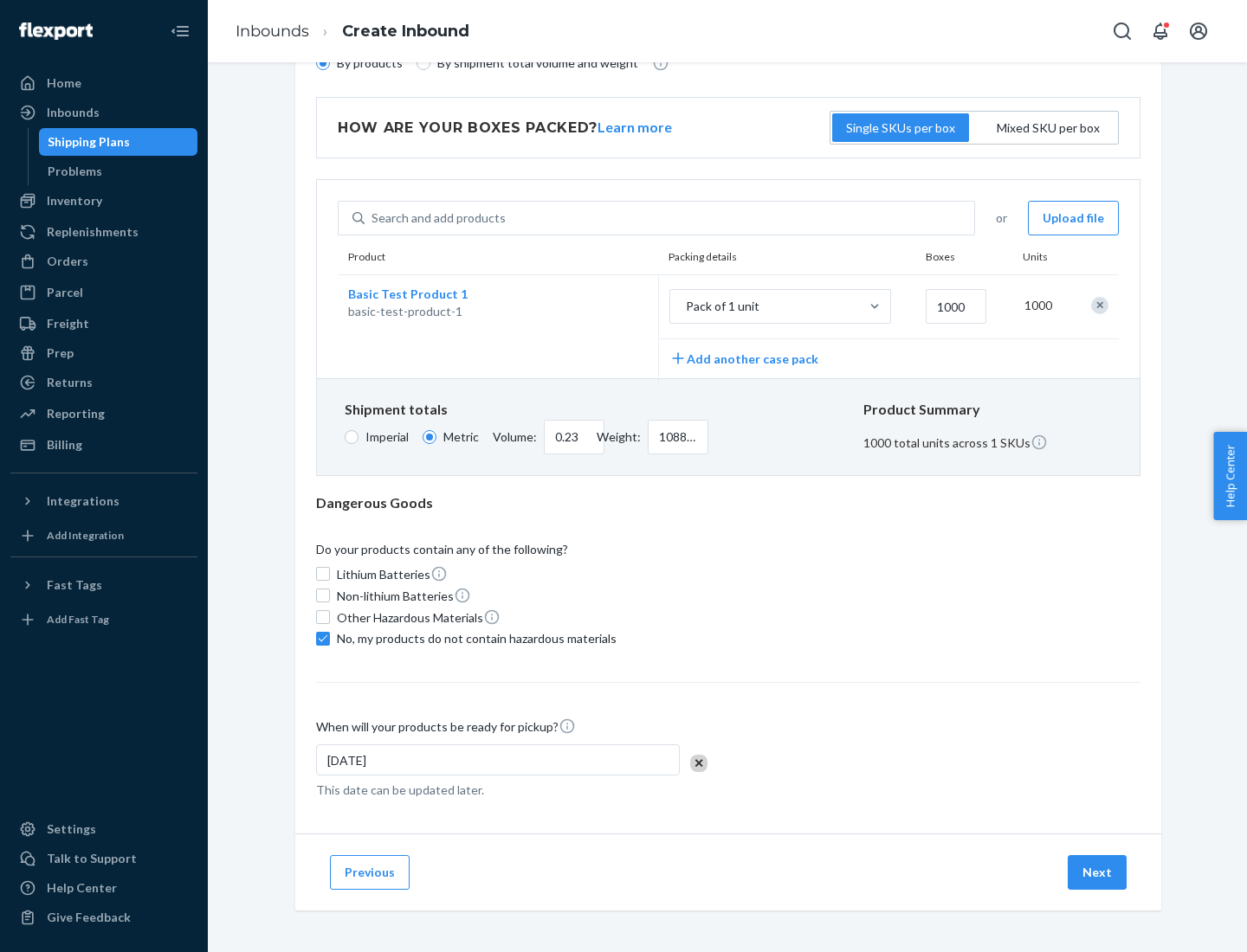
click at [1098, 872] on button "Next" at bounding box center [1097, 873] width 59 height 35
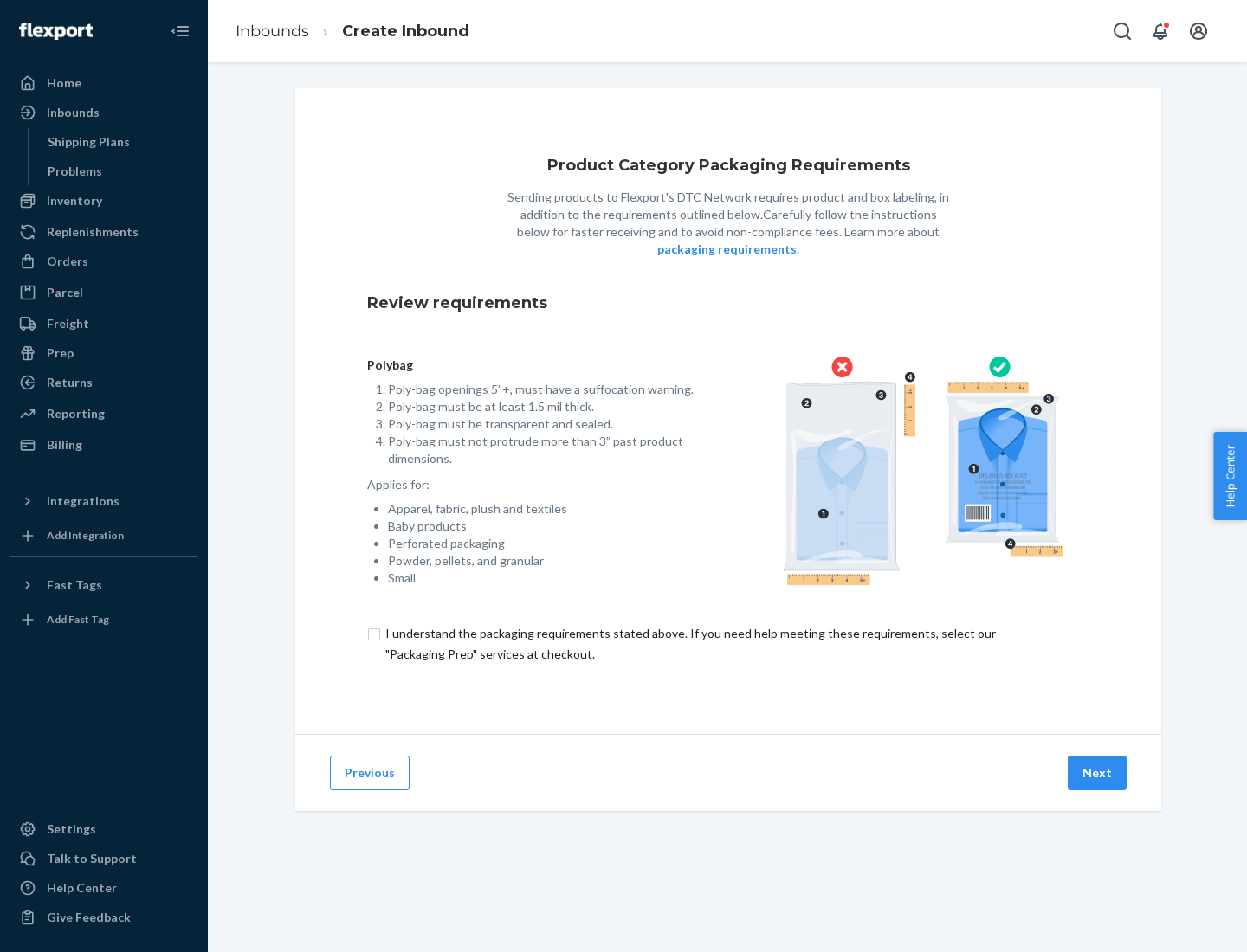
click at [729, 644] on input "checkbox" at bounding box center [728, 644] width 722 height 41
checkbox input "true"
click at [1098, 772] on button "Next" at bounding box center [1097, 773] width 59 height 35
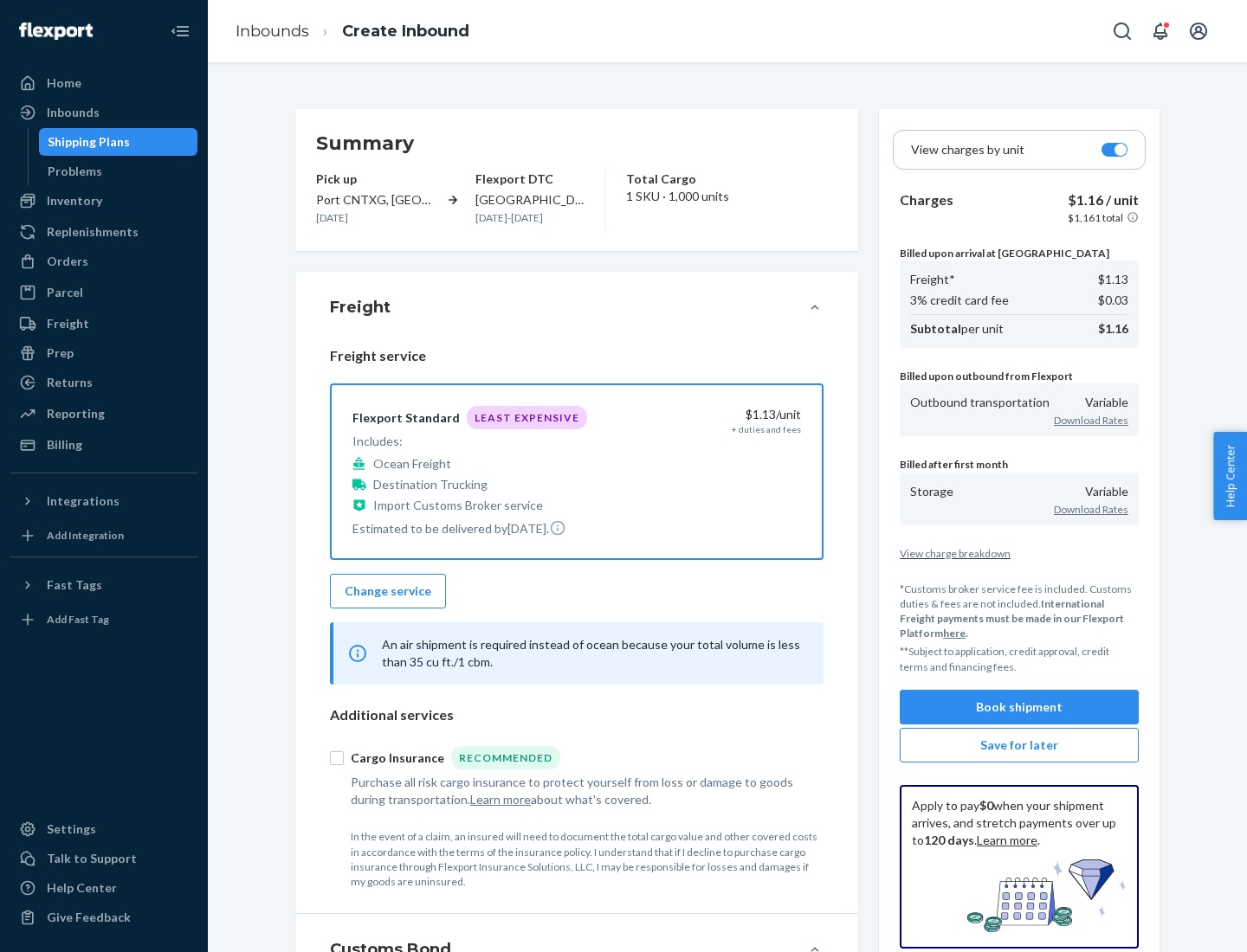
scroll to position [200, 0]
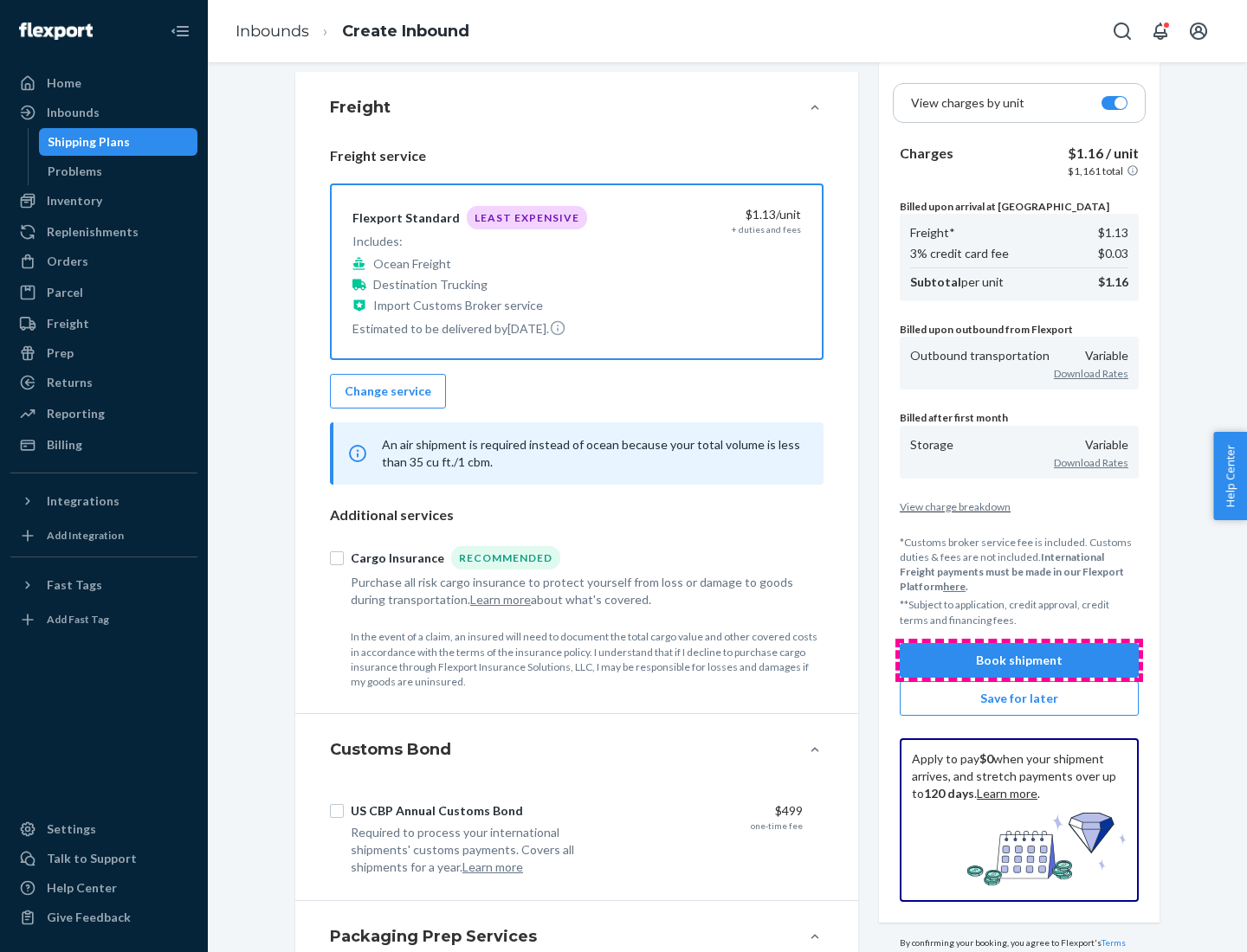
click at [1019, 660] on button "Book shipment" at bounding box center [1019, 661] width 239 height 35
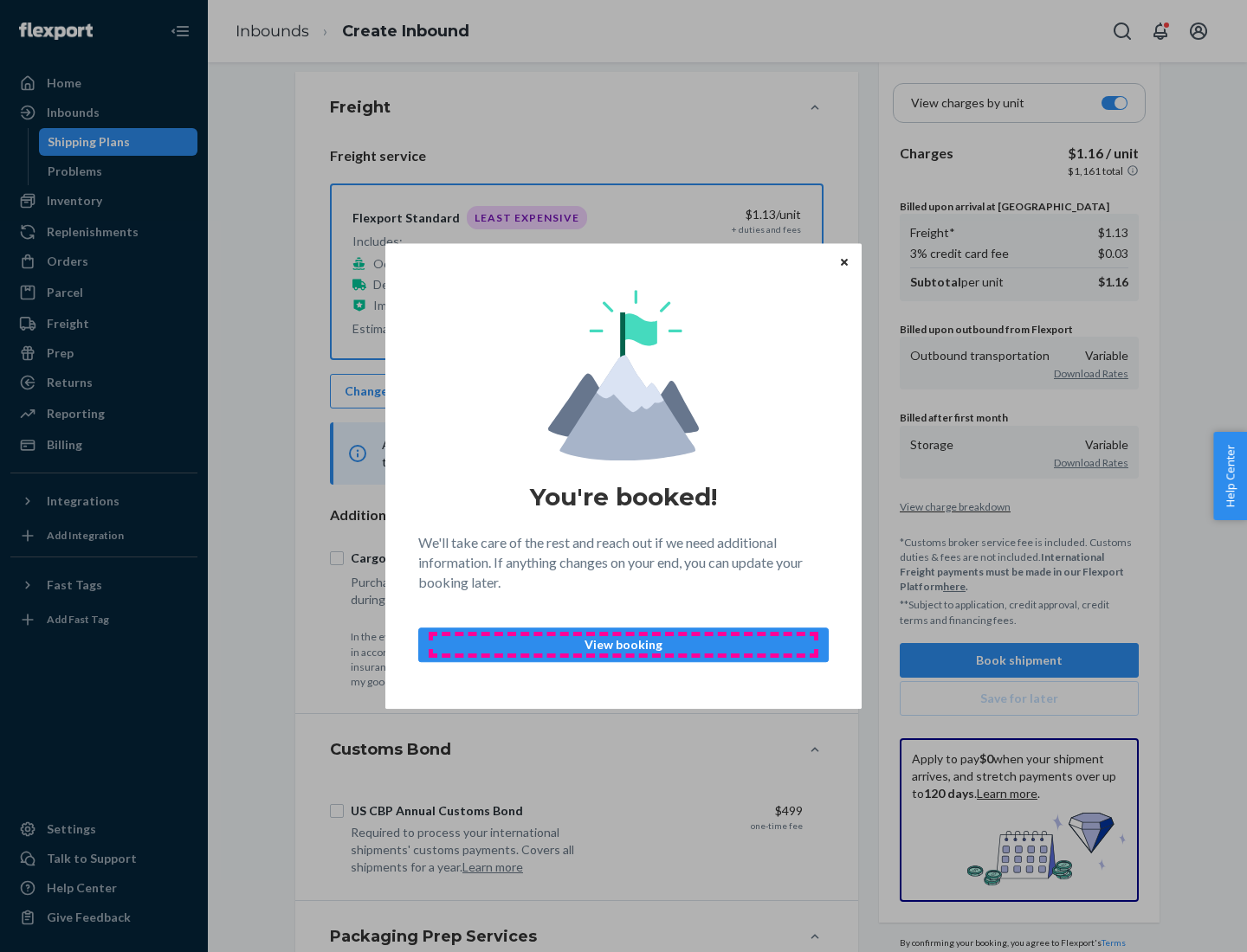
click at [624, 644] on p "View booking" at bounding box center [623, 645] width 381 height 17
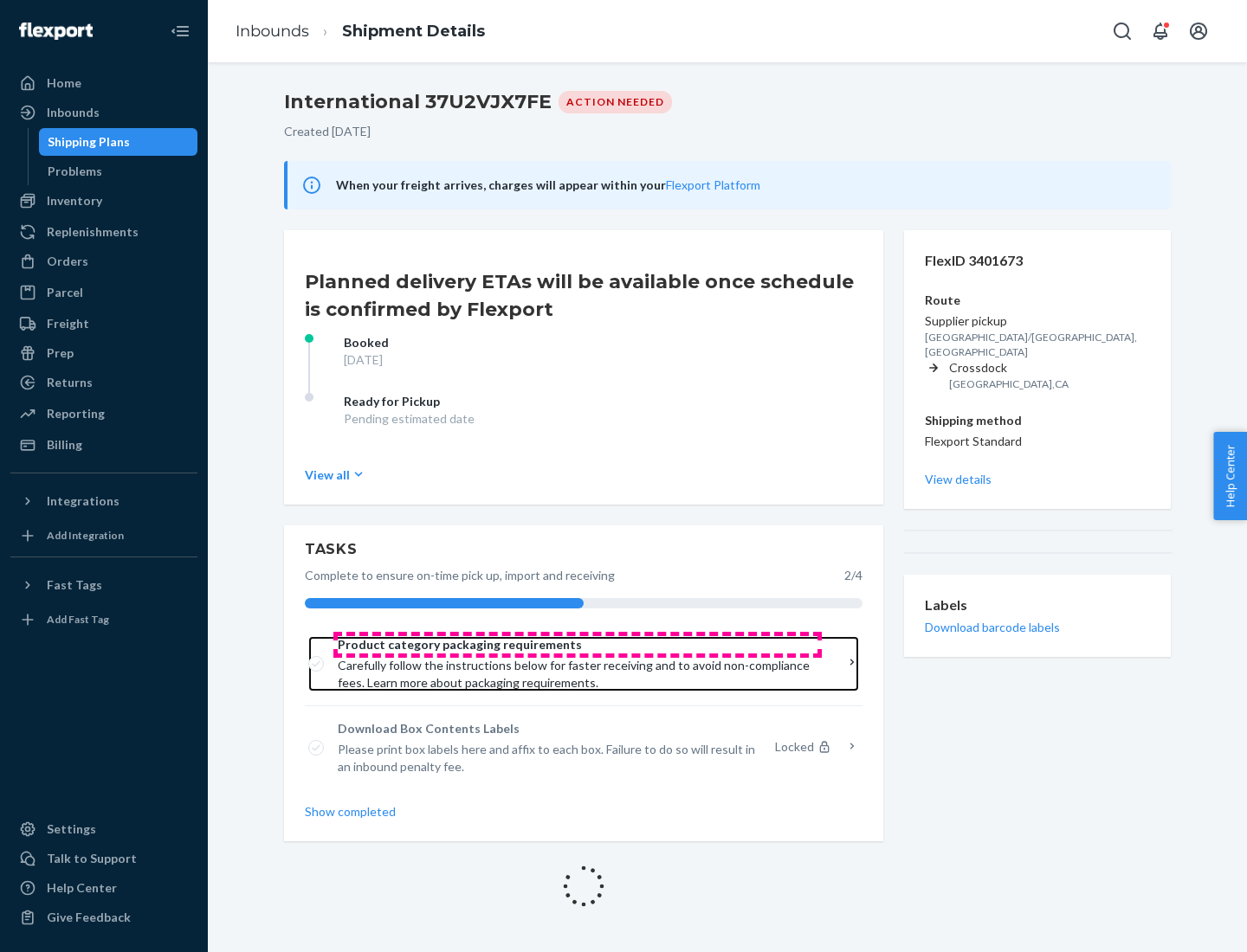
click at [577, 645] on span "Product category packaging requirements" at bounding box center [577, 645] width 480 height 17
